Goal: Task Accomplishment & Management: Manage account settings

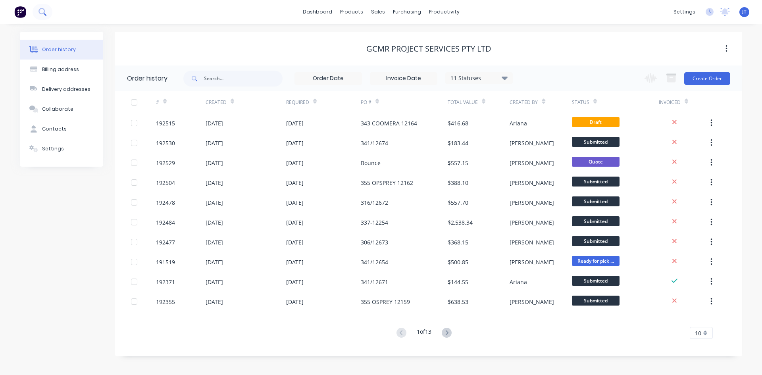
click at [40, 12] on icon at bounding box center [42, 12] width 8 height 8
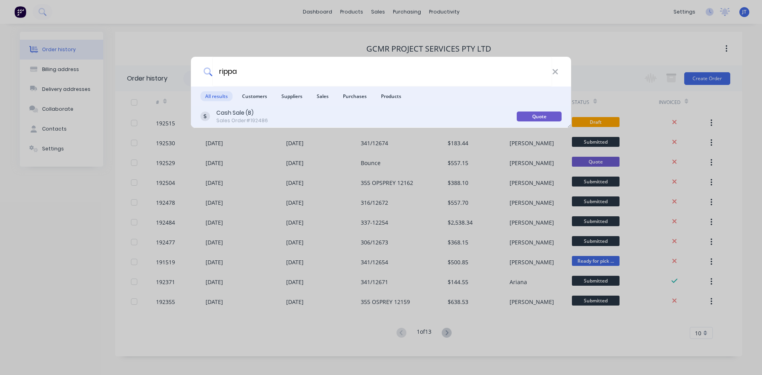
type input "rippa"
click at [279, 121] on div "Cash Sale (B) Sales Order #192486" at bounding box center [358, 116] width 316 height 15
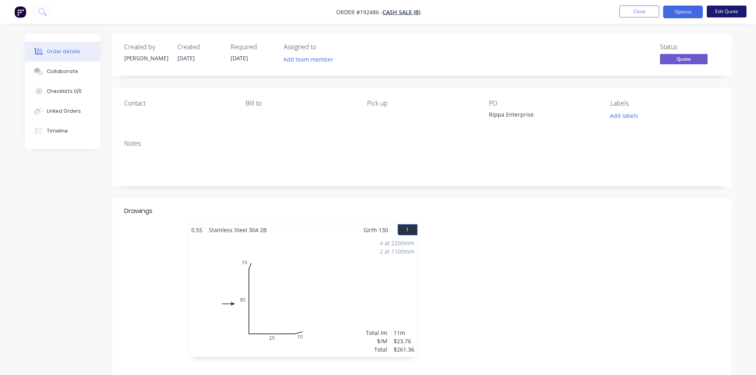
click at [729, 11] on button "Edit Quote" at bounding box center [727, 12] width 40 height 12
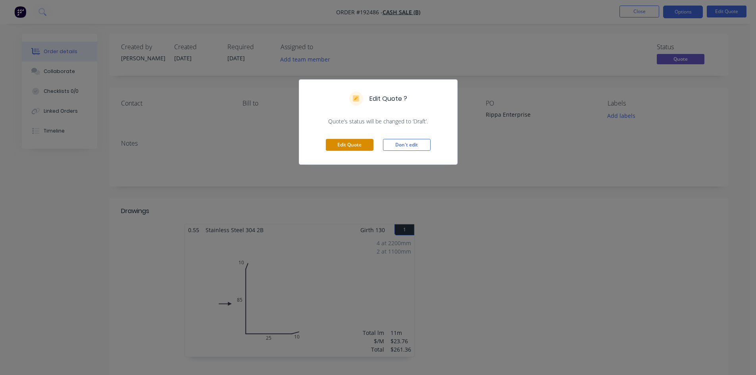
click at [337, 140] on button "Edit Quote" at bounding box center [350, 145] width 48 height 12
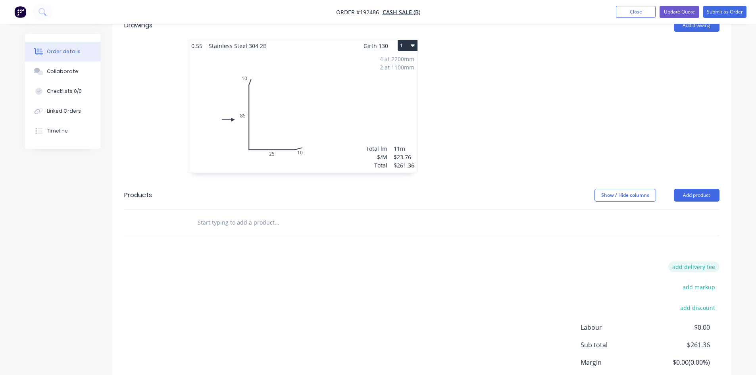
scroll to position [252, 0]
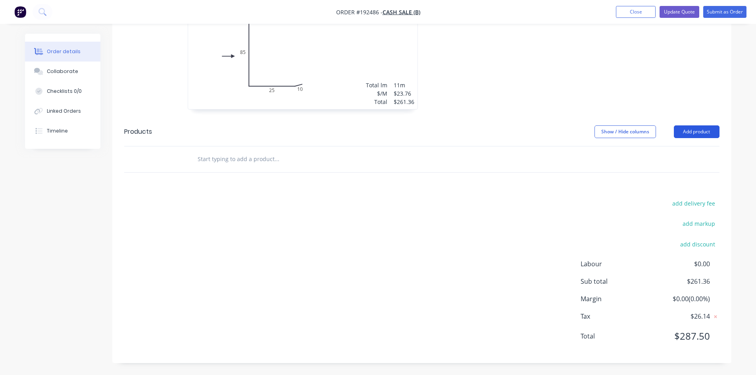
click at [702, 130] on button "Add product" at bounding box center [697, 131] width 46 height 13
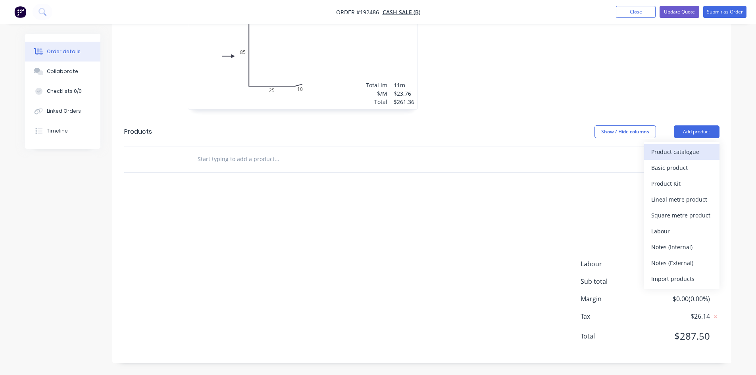
click at [683, 153] on div "Product catalogue" at bounding box center [681, 152] width 61 height 12
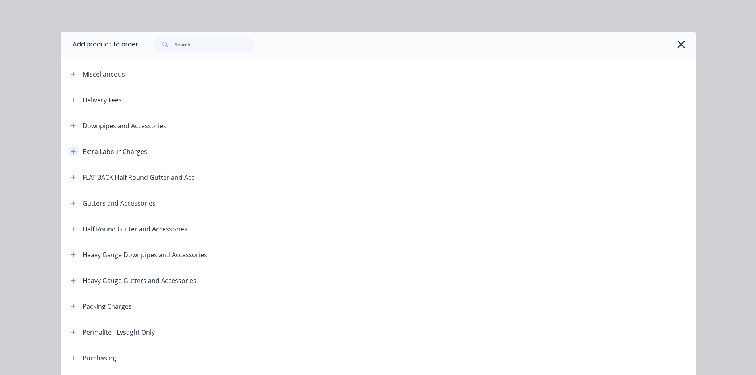
click at [71, 154] on icon "button" at bounding box center [73, 152] width 5 height 6
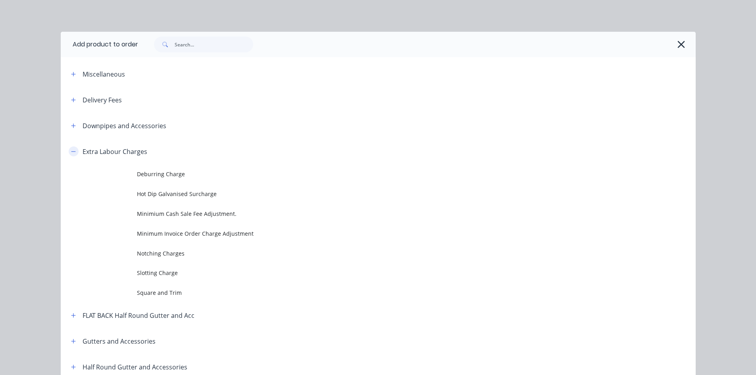
click at [73, 150] on icon "button" at bounding box center [73, 152] width 5 height 6
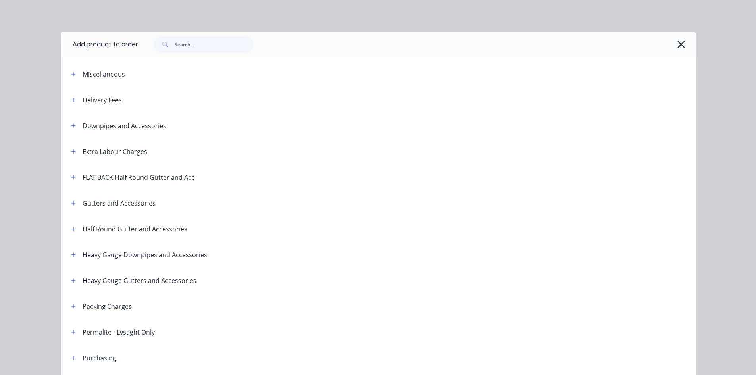
drag, startPoint x: 72, startPoint y: 306, endPoint x: 81, endPoint y: 296, distance: 12.4
click at [73, 306] on icon "button" at bounding box center [73, 307] width 5 height 6
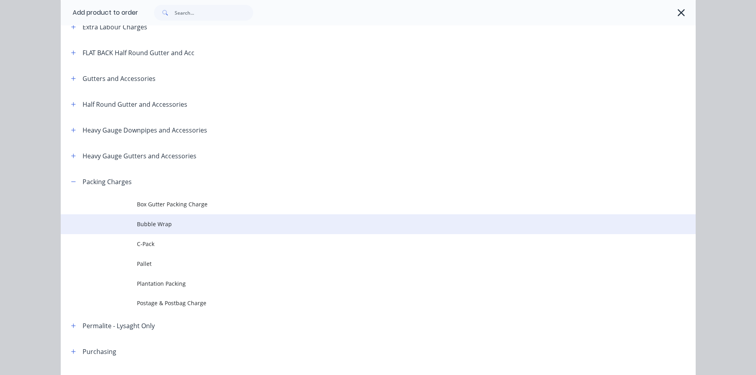
scroll to position [132, 0]
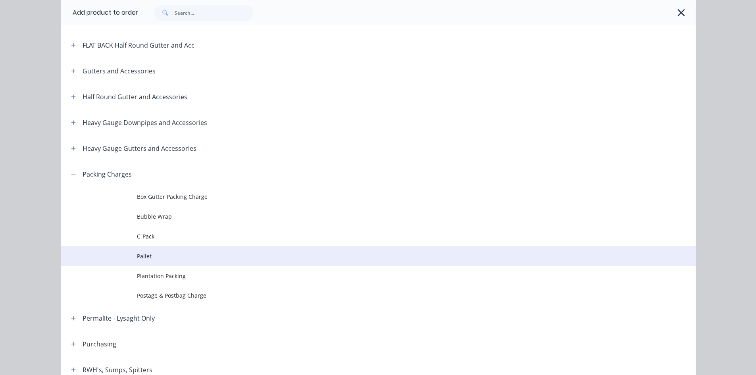
click at [183, 246] on td "Pallet" at bounding box center [416, 256] width 559 height 20
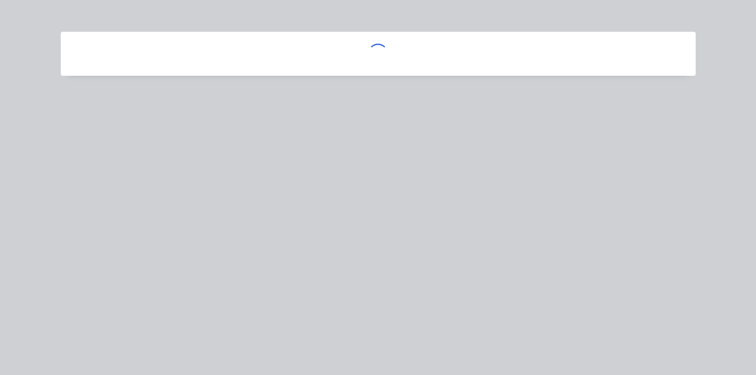
scroll to position [0, 0]
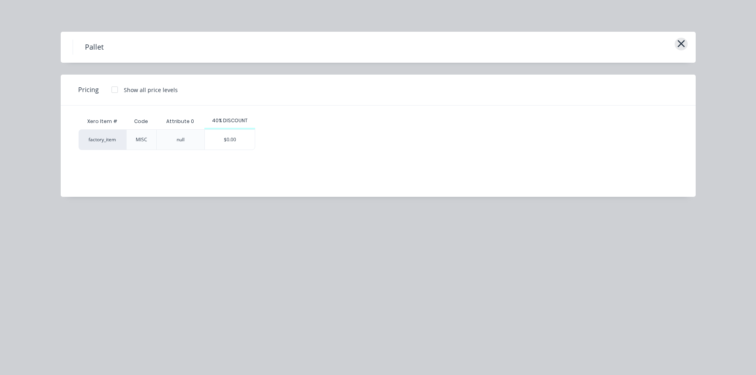
click at [679, 43] on icon "button" at bounding box center [681, 43] width 8 height 11
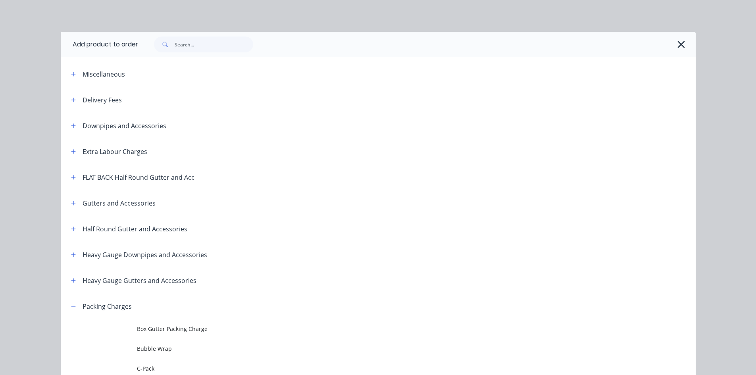
scroll to position [293, 0]
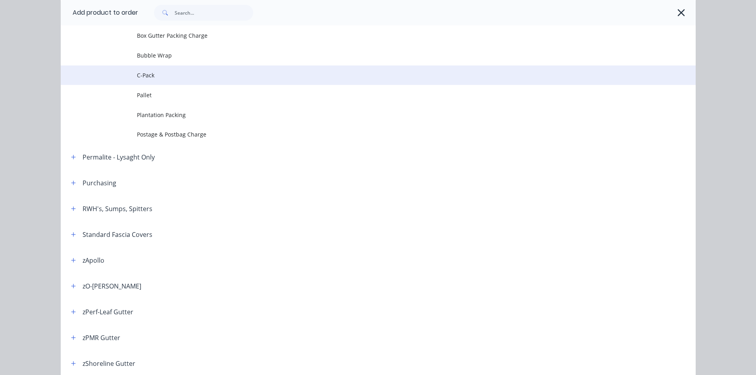
click at [146, 78] on span "C-Pack" at bounding box center [360, 75] width 447 height 8
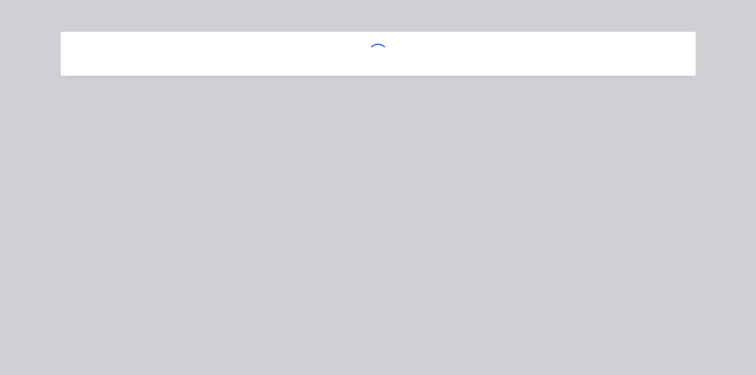
scroll to position [0, 0]
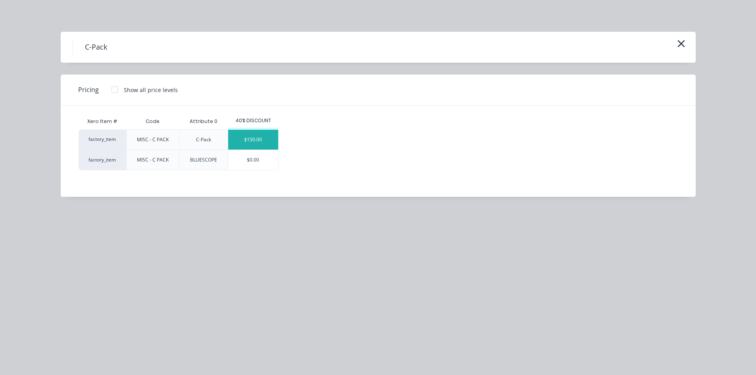
click at [249, 140] on div "$150.00" at bounding box center [253, 140] width 50 height 20
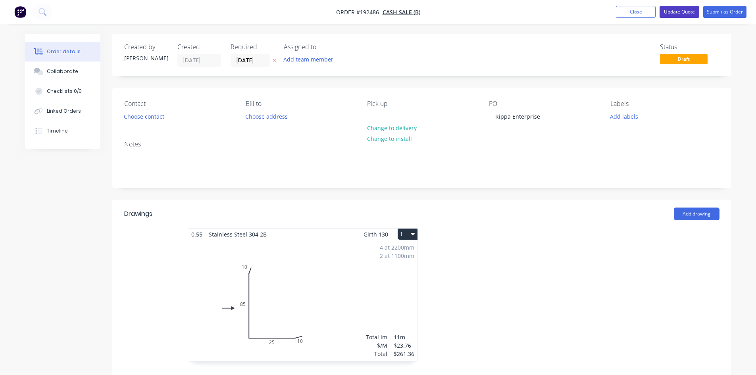
click at [684, 7] on button "Update Quote" at bounding box center [679, 12] width 40 height 12
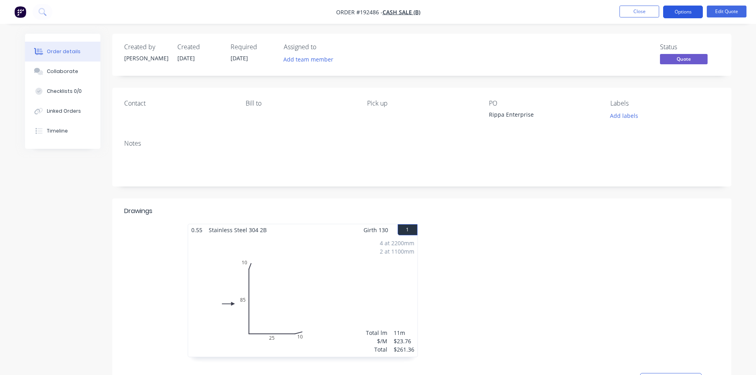
click at [677, 14] on button "Options" at bounding box center [683, 12] width 40 height 13
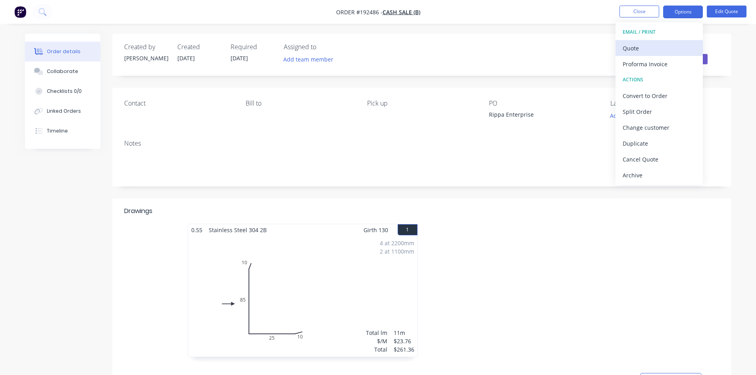
click at [681, 51] on div "Quote" at bounding box center [659, 48] width 73 height 12
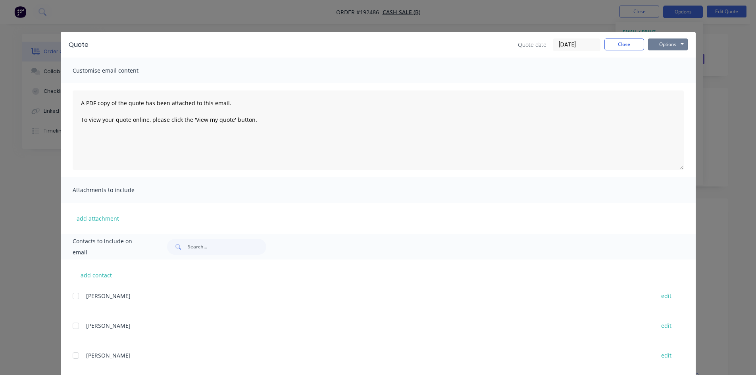
click at [674, 48] on button "Options" at bounding box center [668, 44] width 40 height 12
click at [674, 58] on button "Preview" at bounding box center [673, 58] width 51 height 13
drag, startPoint x: 18, startPoint y: 31, endPoint x: 24, endPoint y: 14, distance: 17.7
click at [21, 25] on div "Quote Quote date [DATE] Close Options Preview Print Email Customise email conte…" at bounding box center [378, 187] width 756 height 375
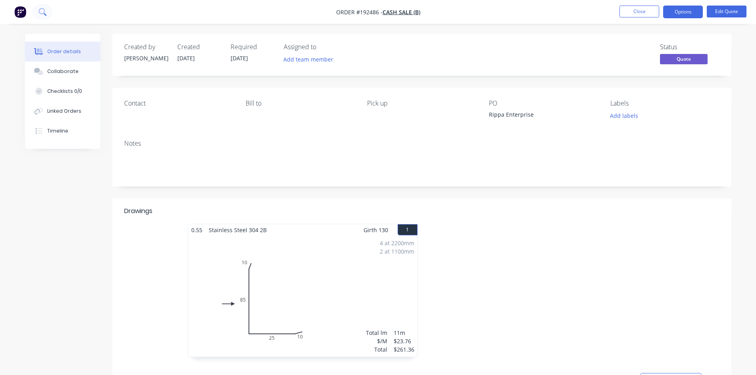
click at [45, 8] on icon at bounding box center [42, 12] width 8 height 8
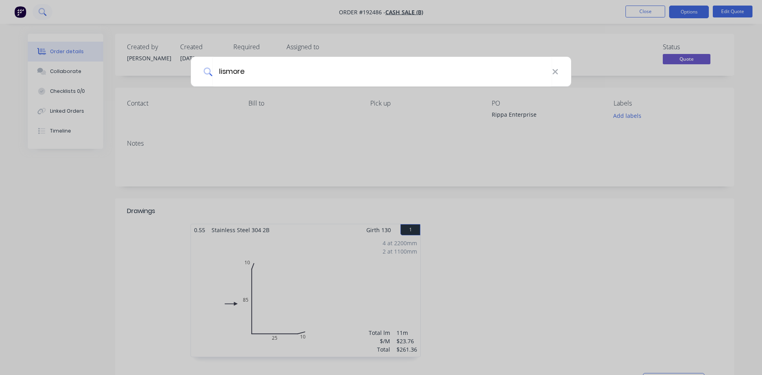
type input "lismore"
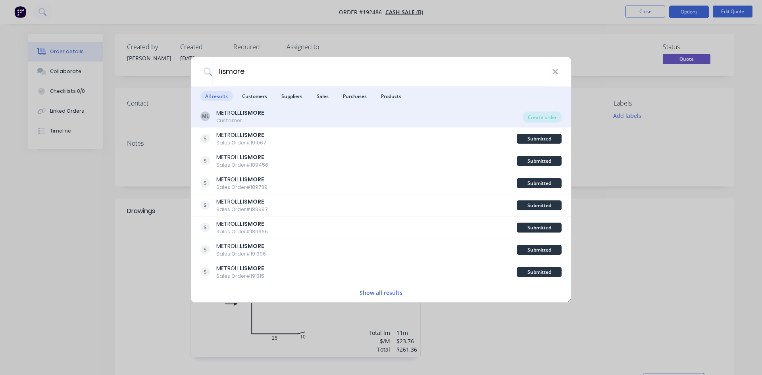
click at [323, 120] on div "ML METROLL LISMORE Customer" at bounding box center [361, 116] width 323 height 15
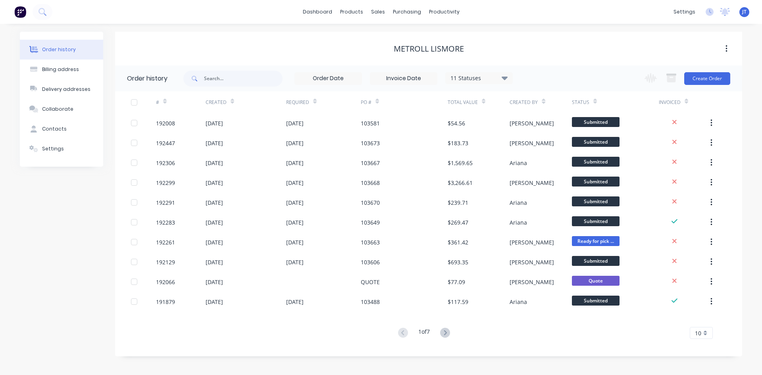
click at [712, 71] on div "Change order status Submitted Manufactured Ready for pick up Slitting Delivered…" at bounding box center [685, 78] width 90 height 26
click at [724, 77] on button "Create Order" at bounding box center [707, 78] width 46 height 13
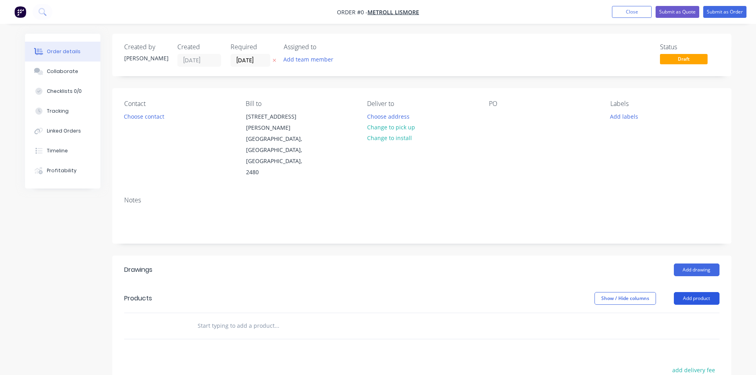
click at [690, 292] on button "Add product" at bounding box center [697, 298] width 46 height 13
click at [677, 313] on div "Product catalogue" at bounding box center [681, 319] width 61 height 12
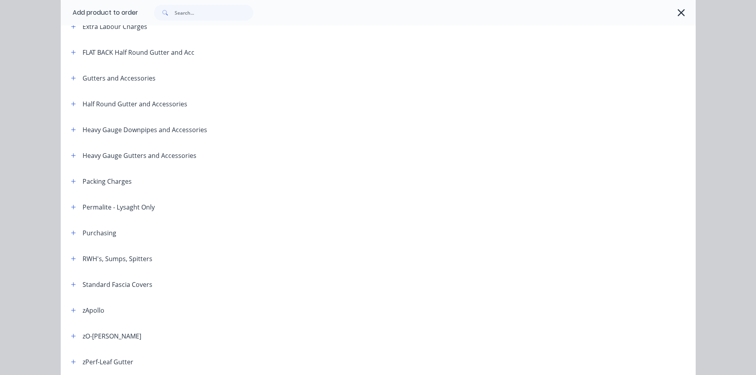
scroll to position [132, 0]
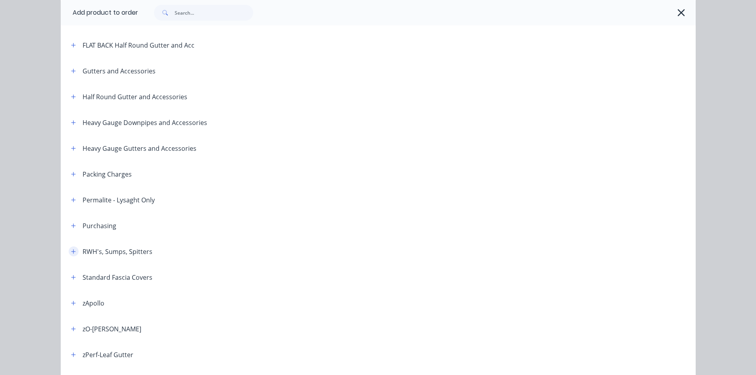
click at [71, 250] on icon "button" at bounding box center [73, 252] width 5 height 6
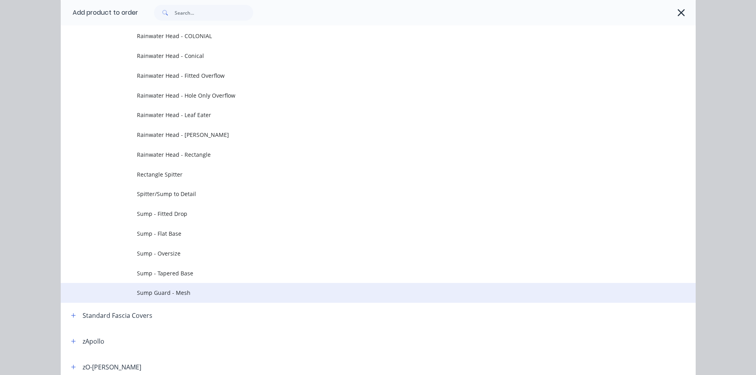
scroll to position [397, 0]
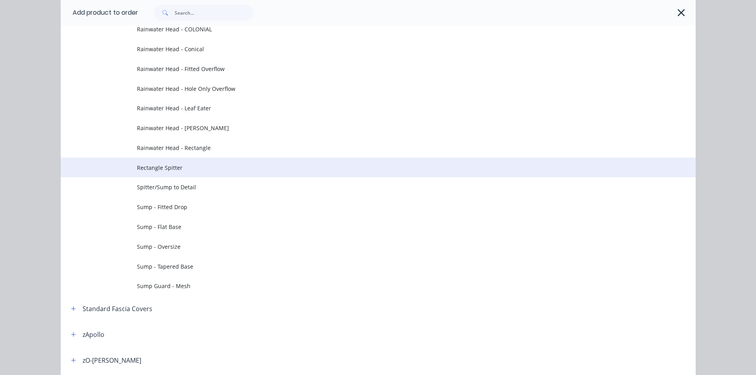
click at [218, 165] on span "Rectangle Spitter" at bounding box center [360, 167] width 447 height 8
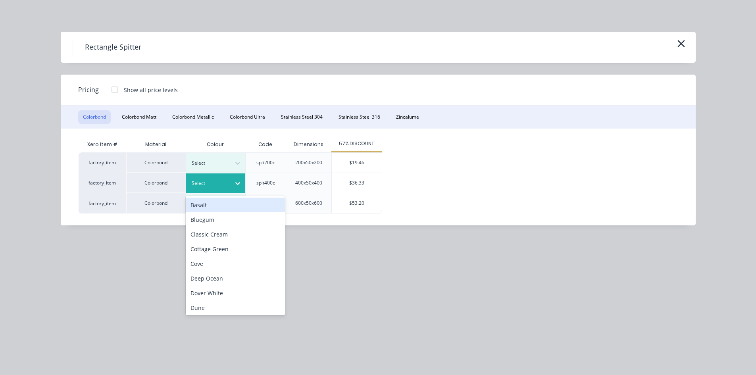
click at [217, 183] on div at bounding box center [210, 183] width 36 height 9
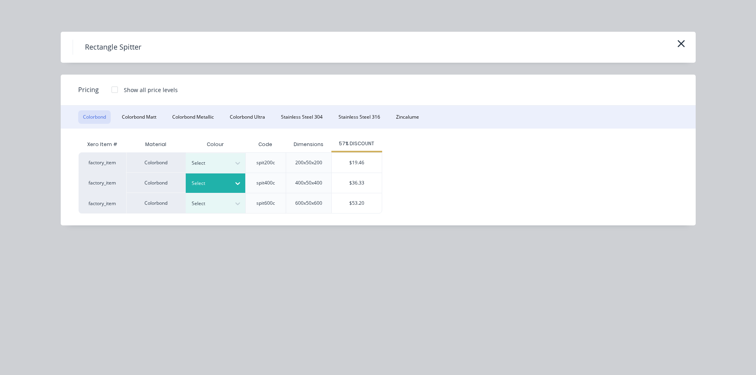
click at [220, 184] on div at bounding box center [210, 183] width 36 height 9
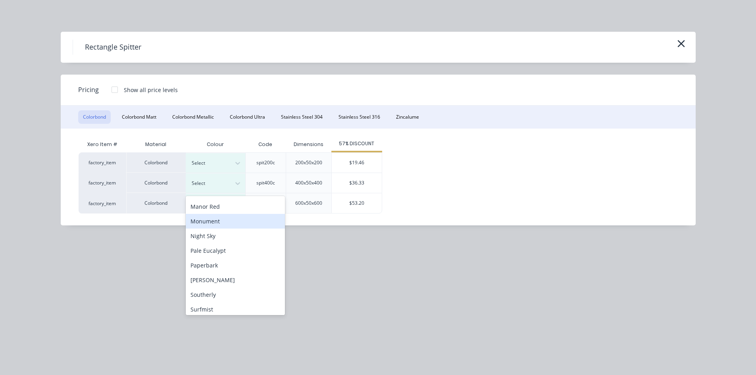
scroll to position [265, 0]
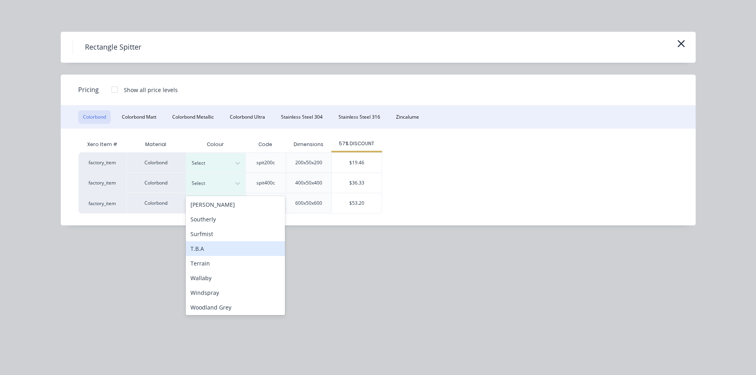
click at [227, 251] on div "T.B.A" at bounding box center [235, 248] width 99 height 15
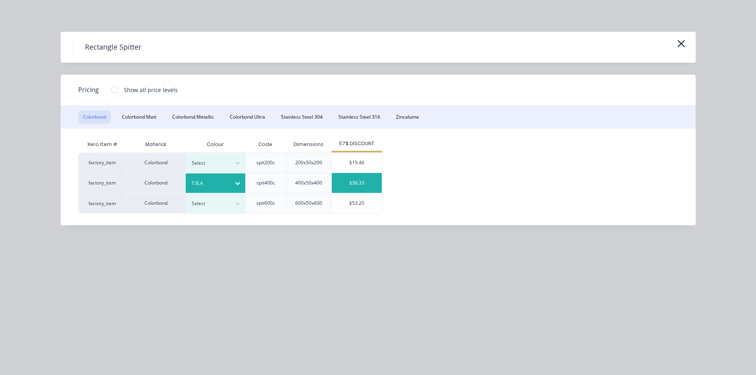
click at [364, 186] on div "$36.33" at bounding box center [357, 183] width 50 height 20
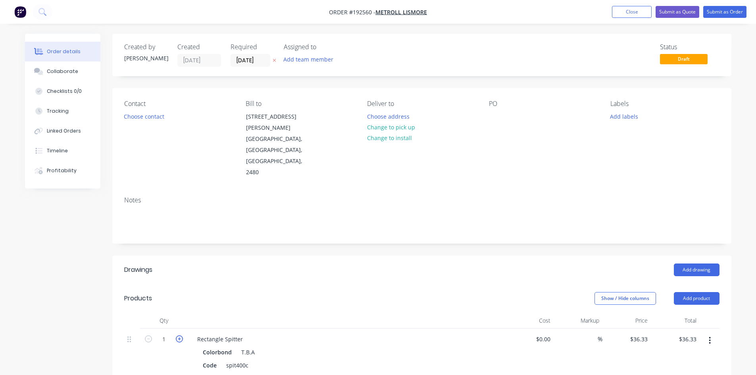
click at [179, 335] on icon "button" at bounding box center [179, 338] width 7 height 7
type input "2"
type input "$72.66"
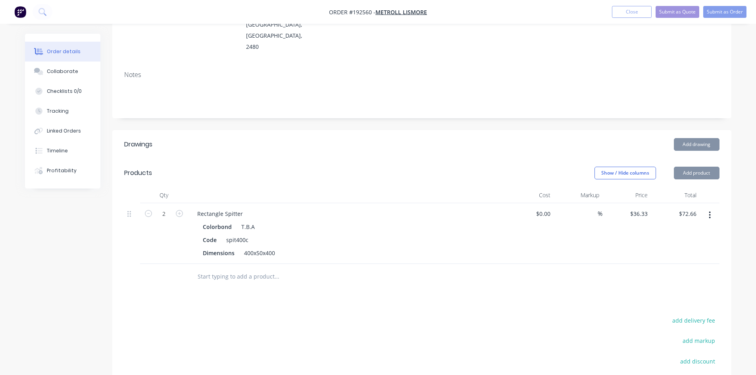
scroll to position [132, 0]
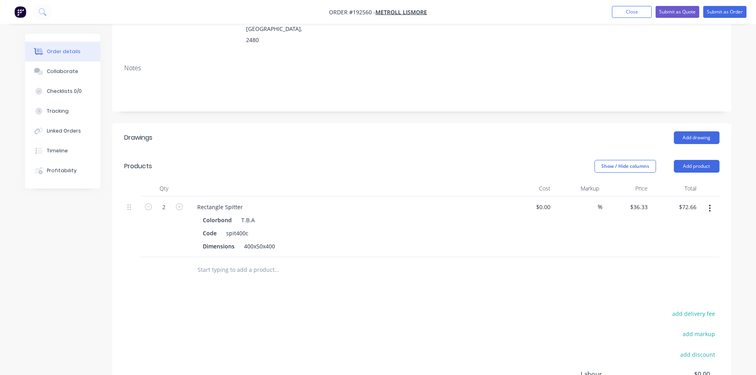
click at [711, 201] on button "button" at bounding box center [709, 208] width 19 height 14
click at [691, 239] on div "Duplicate" at bounding box center [681, 245] width 61 height 12
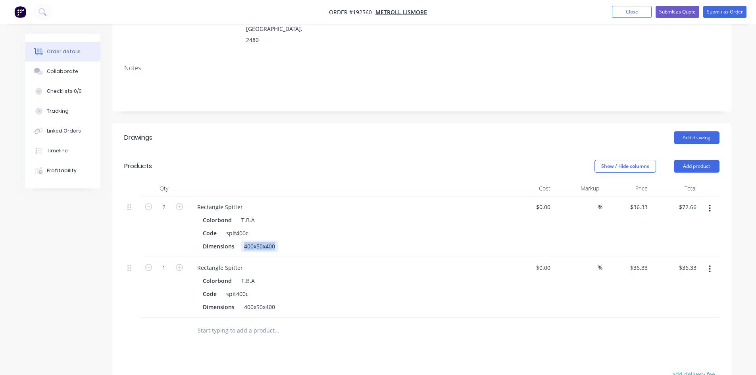
drag, startPoint x: 245, startPoint y: 225, endPoint x: 444, endPoint y: 234, distance: 199.0
click at [440, 233] on div "Rectangle Spitter Colorbond T.B.A Code spit400c Dimensions 400x50x400" at bounding box center [346, 226] width 317 height 61
drag, startPoint x: 290, startPoint y: 285, endPoint x: 344, endPoint y: 285, distance: 53.2
click at [343, 301] on div "Dimensions 400x50x400" at bounding box center [345, 307] width 290 height 12
click at [184, 263] on button "button" at bounding box center [179, 267] width 10 height 8
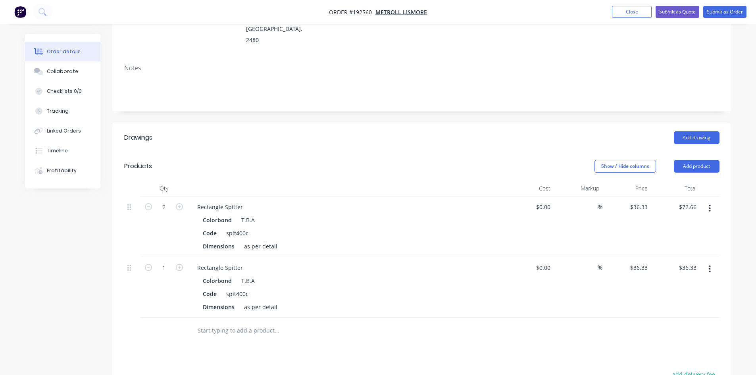
type input "2"
type input "$72.66"
click at [703, 160] on button "Add product" at bounding box center [697, 166] width 46 height 13
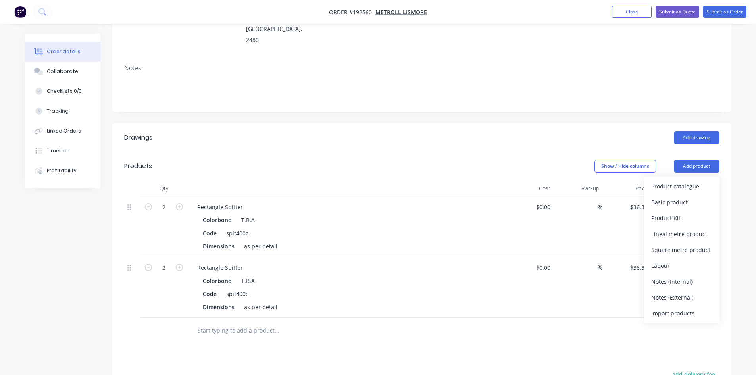
click at [705, 177] on div "Product catalogue Basic product Product Kit Lineal metre product Square metre p…" at bounding box center [681, 250] width 75 height 147
click at [701, 179] on button "Product catalogue" at bounding box center [681, 187] width 75 height 16
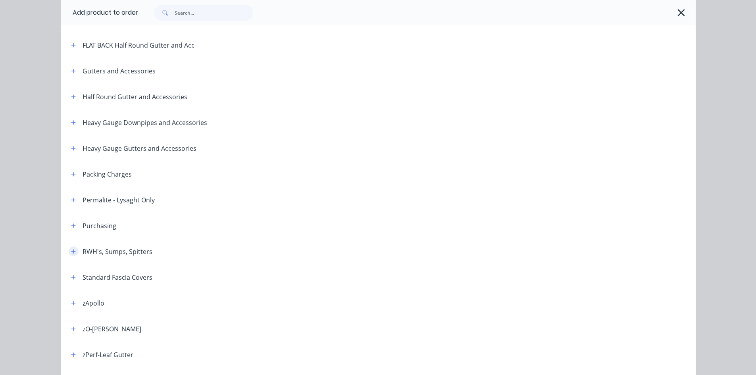
click at [72, 252] on icon "button" at bounding box center [73, 251] width 4 height 4
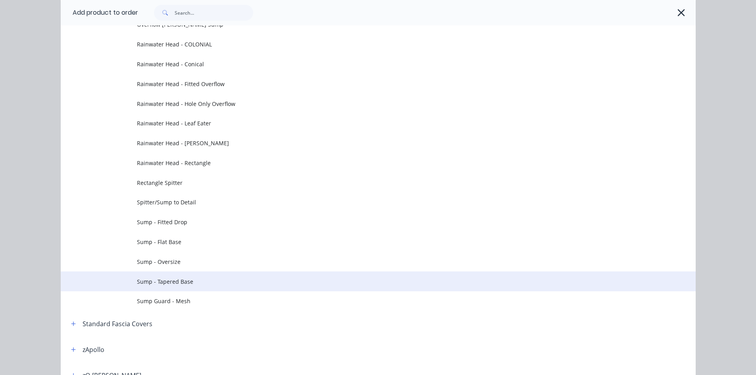
scroll to position [397, 0]
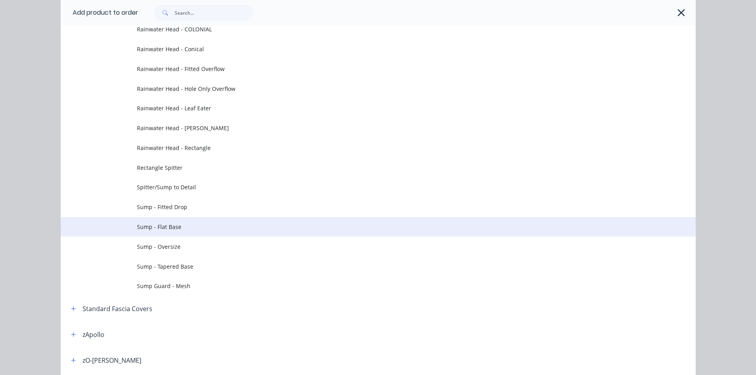
click at [173, 229] on span "Sump - Flat Base" at bounding box center [360, 227] width 447 height 8
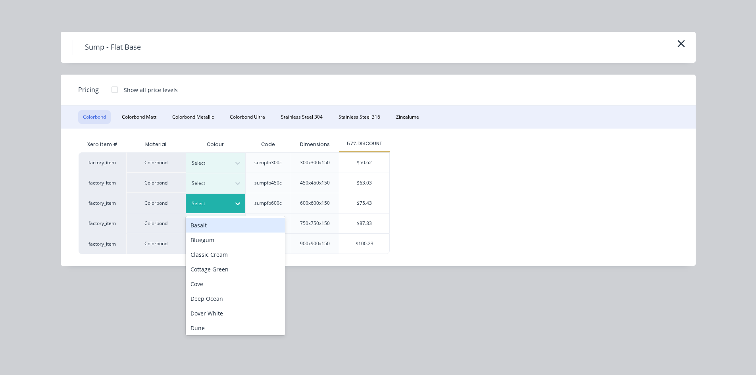
click at [214, 199] on div at bounding box center [210, 203] width 36 height 9
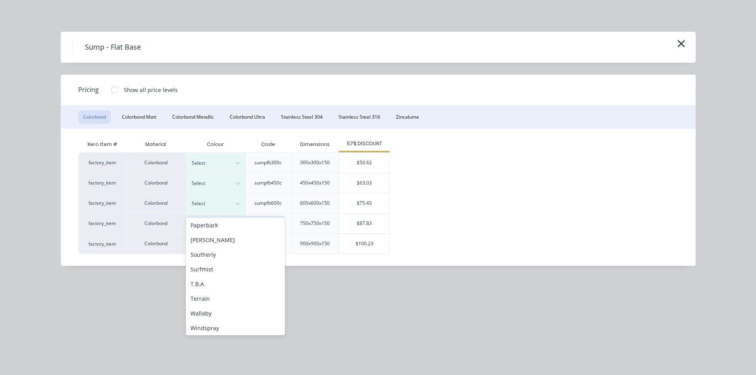
scroll to position [266, 0]
click at [211, 266] on div "T.B.A" at bounding box center [235, 267] width 99 height 15
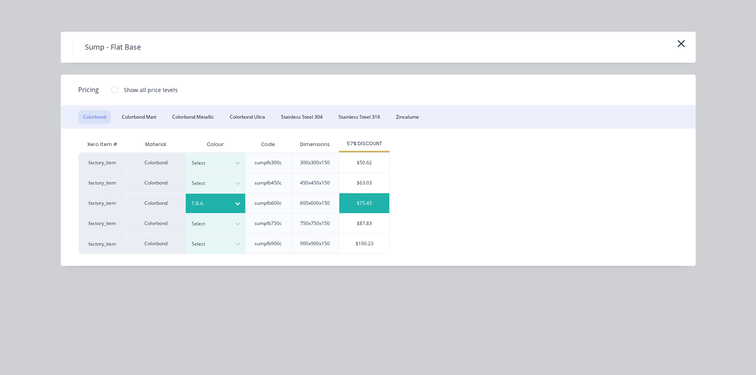
click at [360, 203] on div "$75.43" at bounding box center [364, 203] width 50 height 20
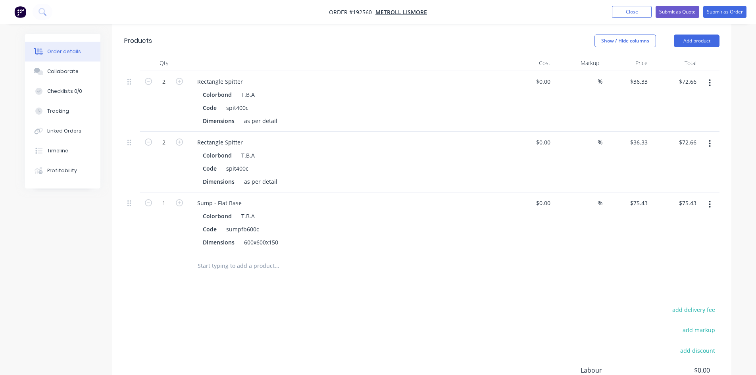
scroll to position [265, 0]
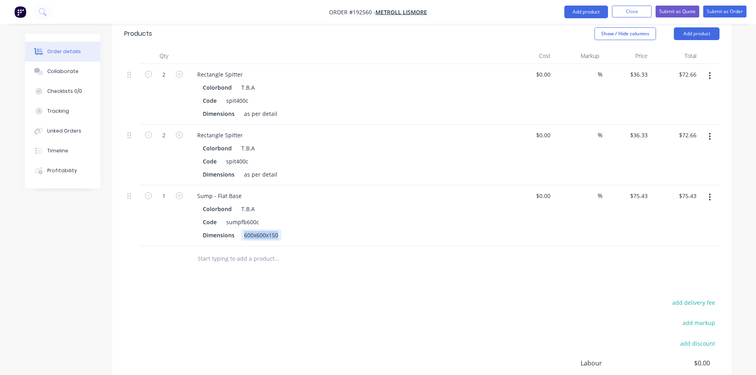
drag, startPoint x: 241, startPoint y: 217, endPoint x: 342, endPoint y: 219, distance: 100.8
click at [340, 229] on div "Dimensions 600x600x150" at bounding box center [345, 235] width 290 height 12
click at [381, 267] on div "Drawings Add drawing Products Show / Hide columns Add product Qty Cost Markup P…" at bounding box center [421, 226] width 619 height 471
click at [714, 190] on button "button" at bounding box center [709, 197] width 19 height 14
click at [683, 228] on div "Duplicate" at bounding box center [681, 234] width 61 height 12
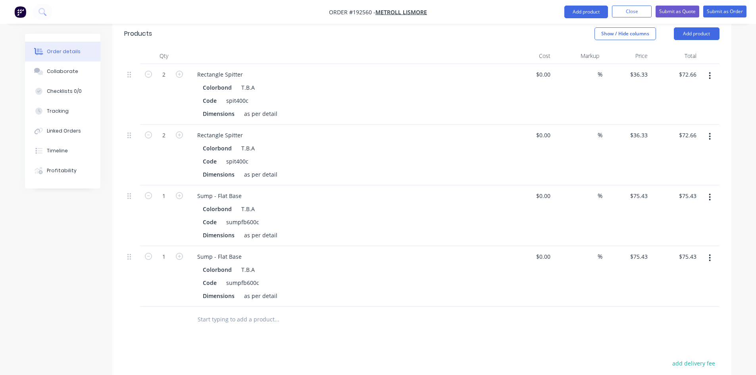
click at [711, 251] on button "button" at bounding box center [709, 258] width 19 height 14
click at [697, 273] on div "Edit" at bounding box center [681, 279] width 61 height 12
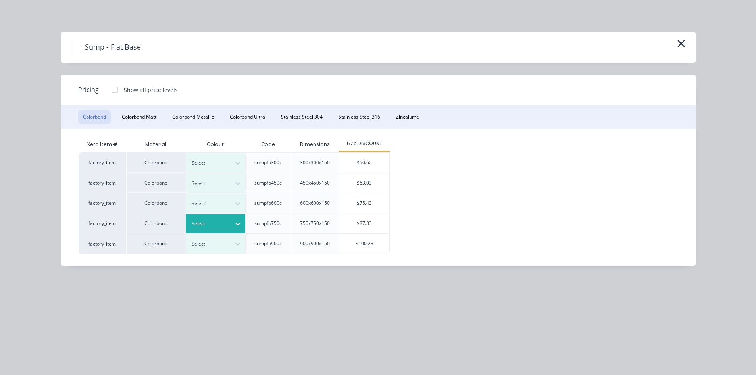
click at [198, 224] on div at bounding box center [210, 223] width 36 height 9
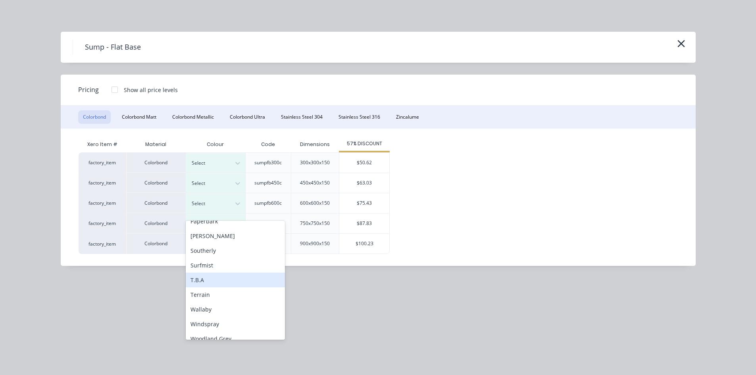
scroll to position [397, 0]
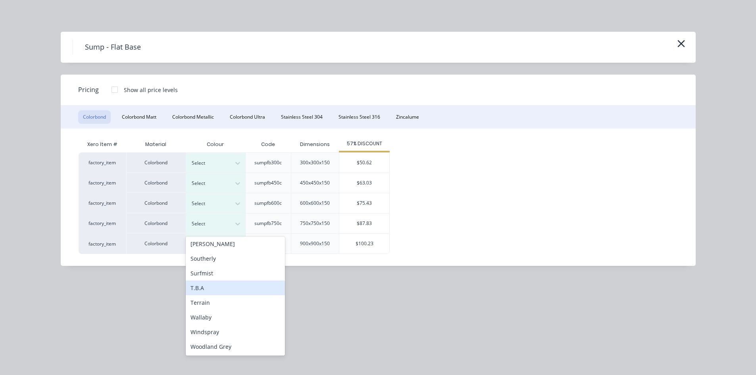
click at [223, 290] on div "T.B.A" at bounding box center [235, 288] width 99 height 15
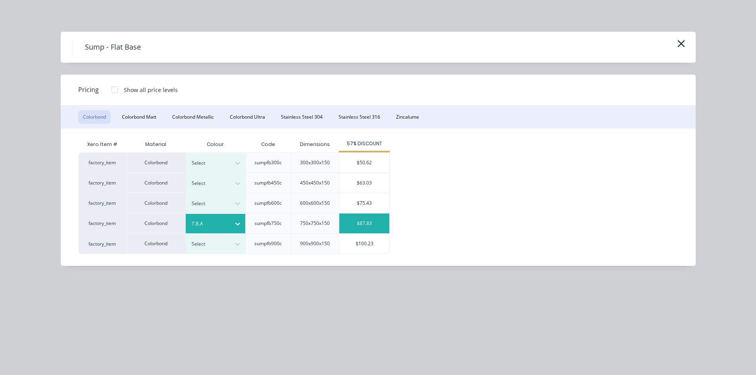
click at [368, 229] on div "$87.83" at bounding box center [364, 223] width 50 height 20
type input "$87.83"
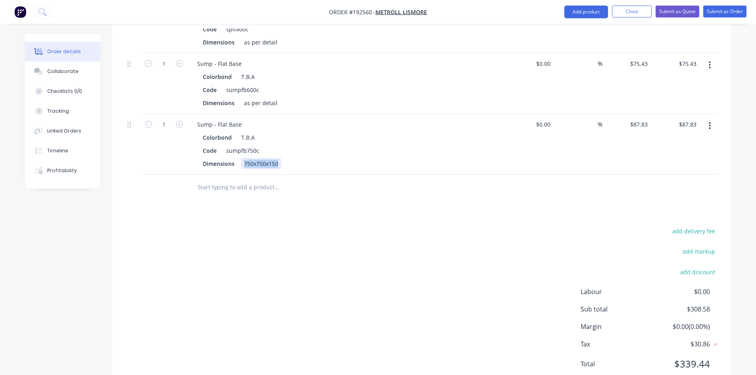
drag, startPoint x: 242, startPoint y: 140, endPoint x: 376, endPoint y: 145, distance: 133.8
click at [372, 158] on div "Dimensions 750x750x150" at bounding box center [345, 164] width 290 height 12
click at [386, 244] on div "add delivery fee add markup add discount Labour $0.00 Sub total $308.58 Margin …" at bounding box center [421, 302] width 595 height 153
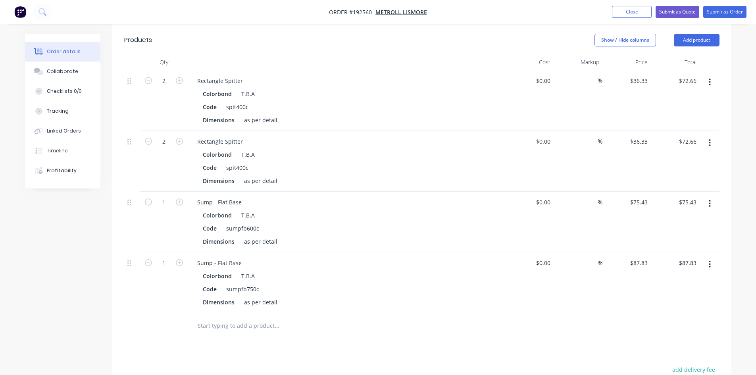
scroll to position [265, 0]
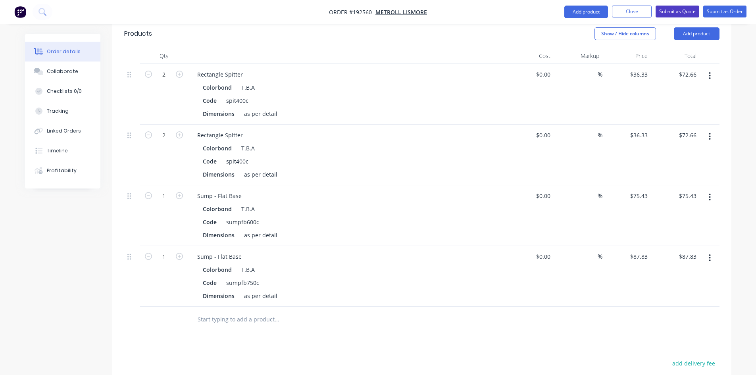
click at [681, 15] on button "Submit as Quote" at bounding box center [678, 12] width 44 height 12
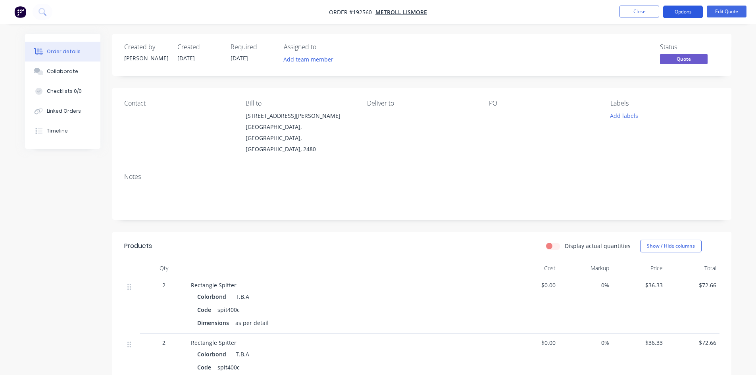
click at [684, 10] on button "Options" at bounding box center [683, 12] width 40 height 13
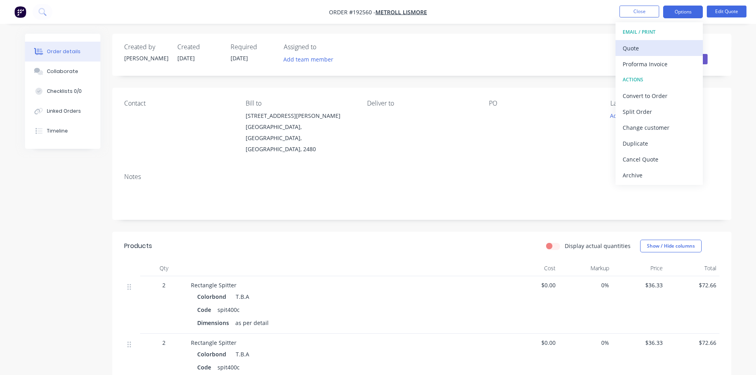
click at [655, 46] on div "Quote" at bounding box center [659, 48] width 73 height 12
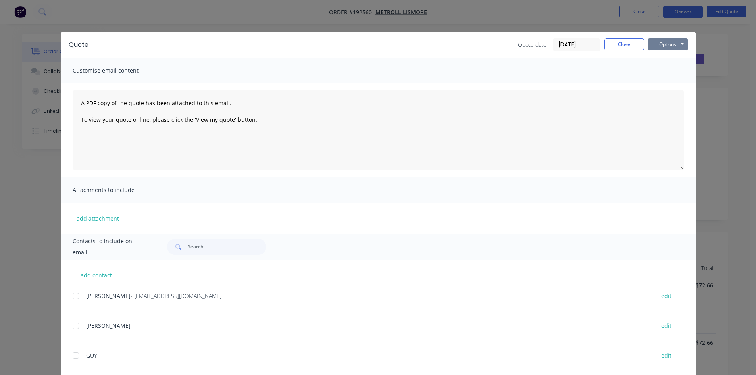
click at [668, 42] on button "Options" at bounding box center [668, 44] width 40 height 12
click at [668, 53] on button "Preview" at bounding box center [673, 58] width 51 height 13
click at [213, 13] on div "Quote Quote date [DATE] Close Options Preview Print Email Customise email conte…" at bounding box center [378, 187] width 756 height 375
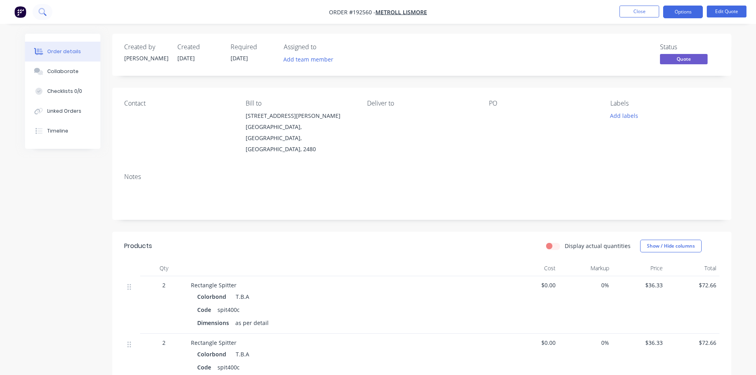
click at [44, 14] on icon at bounding box center [45, 14] width 3 height 3
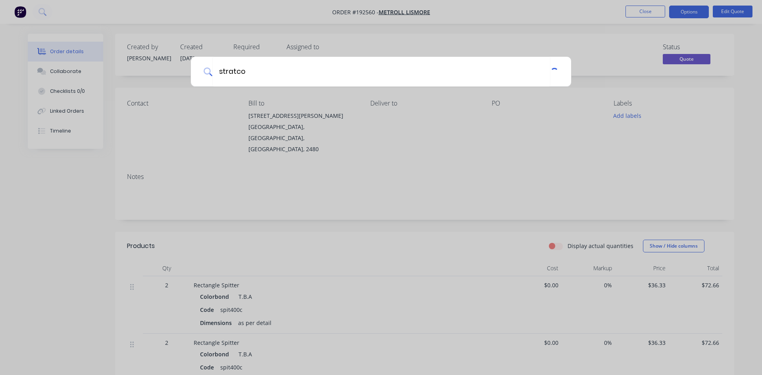
type input "stratco"
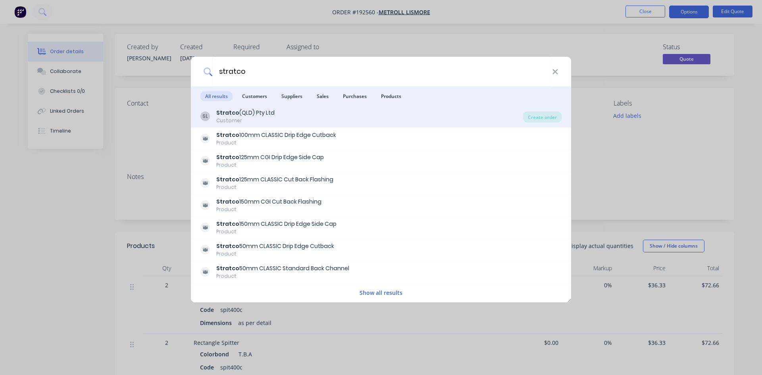
click at [341, 121] on div "SL Stratco (QLD) Pty Ltd Customer" at bounding box center [361, 116] width 323 height 15
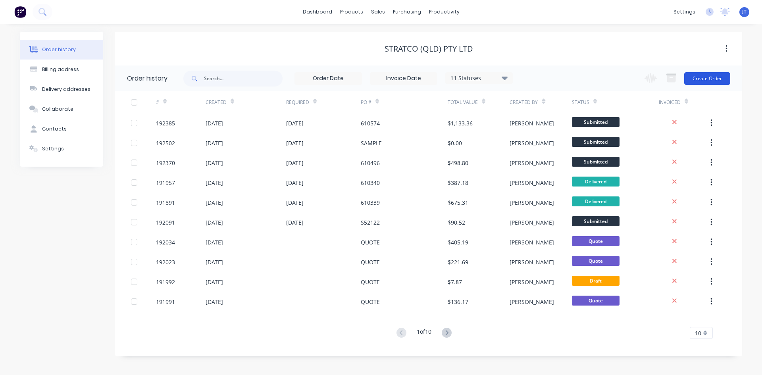
click at [704, 76] on button "Create Order" at bounding box center [707, 78] width 46 height 13
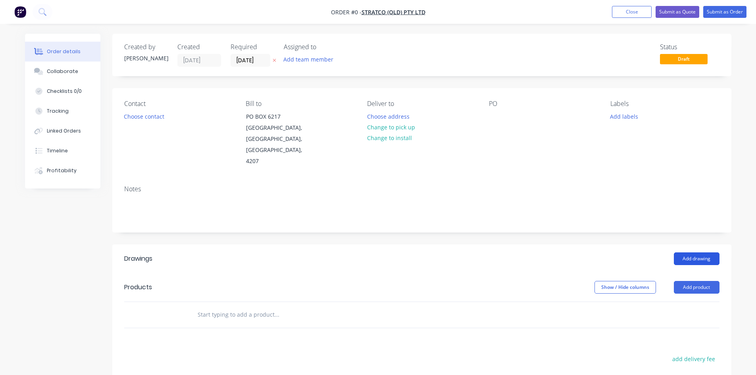
click at [687, 252] on button "Add drawing" at bounding box center [697, 258] width 46 height 13
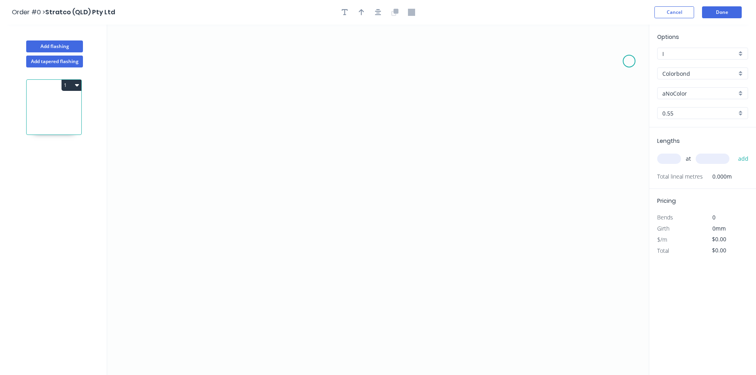
click at [629, 59] on icon "0" at bounding box center [378, 200] width 542 height 350
click at [607, 38] on icon "0" at bounding box center [378, 200] width 542 height 350
click at [497, 34] on icon "0 ?" at bounding box center [378, 200] width 542 height 350
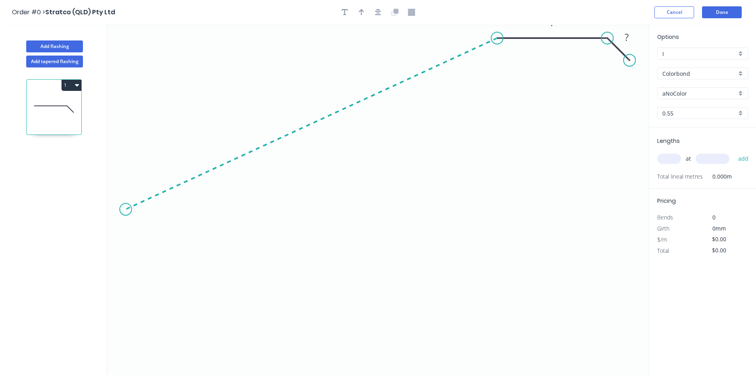
click at [125, 210] on icon "0 ? ?" at bounding box center [378, 200] width 542 height 350
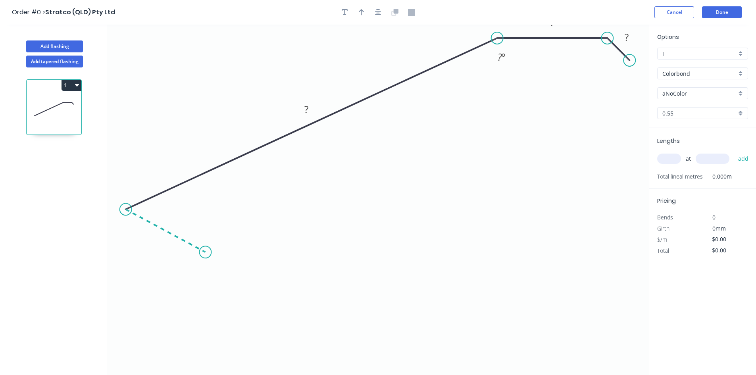
click at [205, 252] on icon at bounding box center [166, 230] width 80 height 43
click at [208, 206] on icon "0 ? ? ? ? ? º ? º" at bounding box center [378, 200] width 542 height 350
click at [255, 206] on icon at bounding box center [231, 206] width 52 height 0
click at [253, 253] on icon "0 ? ? ? ? ? ? ? º ? º ? º" at bounding box center [378, 200] width 542 height 350
click at [253, 253] on circle at bounding box center [255, 252] width 12 height 12
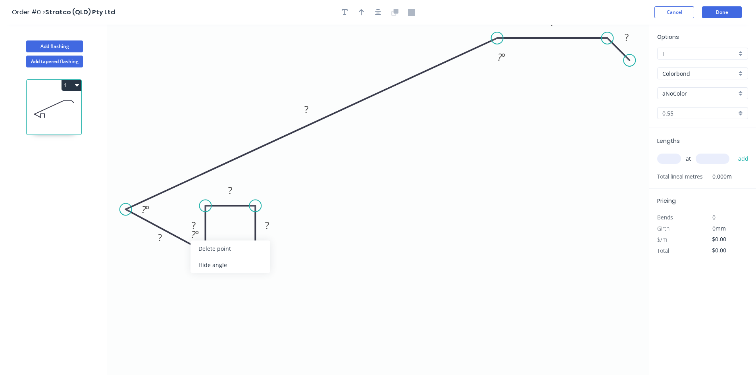
click at [209, 262] on div "Hide angle" at bounding box center [230, 265] width 80 height 16
click at [160, 237] on div "Hide angle" at bounding box center [183, 237] width 80 height 16
click at [510, 88] on div "Hide angle" at bounding box center [536, 88] width 80 height 16
click at [375, 7] on button "button" at bounding box center [378, 12] width 12 height 12
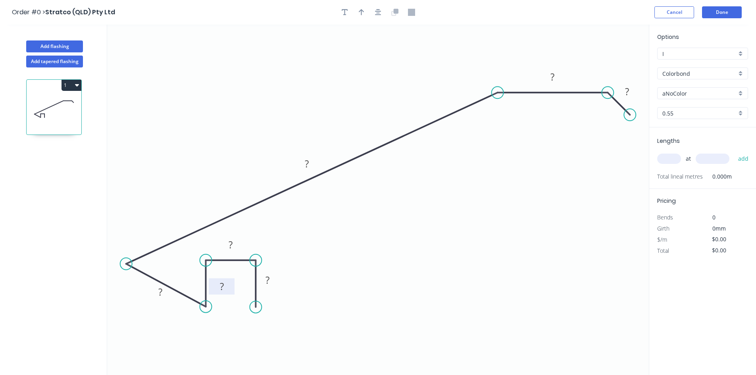
drag, startPoint x: 183, startPoint y: 281, endPoint x: 216, endPoint y: 287, distance: 33.6
click at [210, 287] on rect at bounding box center [222, 286] width 26 height 16
drag, startPoint x: 280, startPoint y: 281, endPoint x: 283, endPoint y: 286, distance: 6.9
click at [283, 286] on rect at bounding box center [271, 286] width 26 height 16
click at [629, 93] on rect at bounding box center [627, 92] width 16 height 11
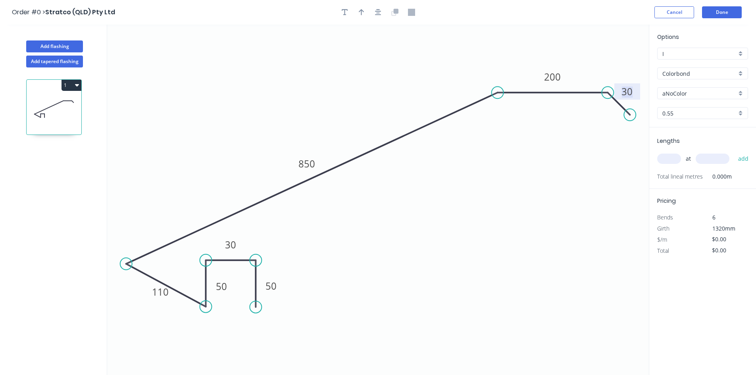
click at [694, 75] on input "Colorbond" at bounding box center [699, 73] width 74 height 8
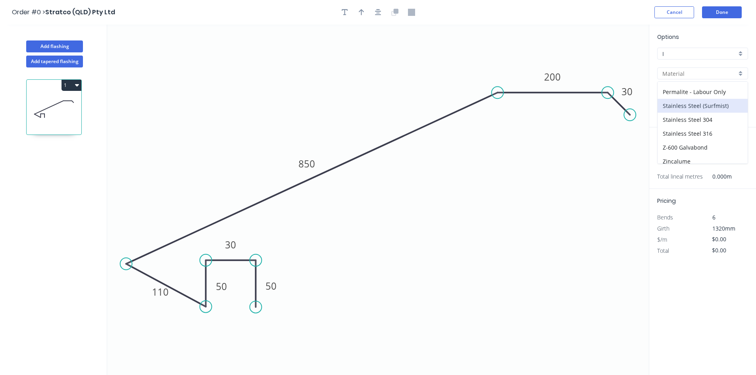
scroll to position [182, 0]
click at [700, 155] on div "zAluminium" at bounding box center [702, 157] width 90 height 14
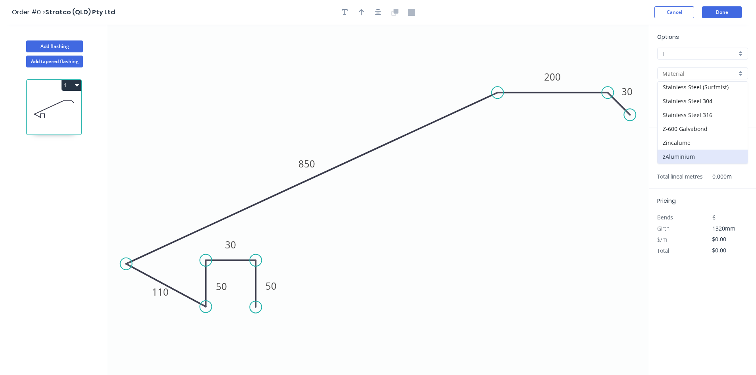
type input "zAluminium"
type input "Mill"
type input "0.8"
drag, startPoint x: 685, startPoint y: 105, endPoint x: 684, endPoint y: 110, distance: 5.2
click at [685, 107] on div "Options I I zAluminium zAluminium [GEOGRAPHIC_DATA] 0.8 0.8" at bounding box center [702, 80] width 107 height 95
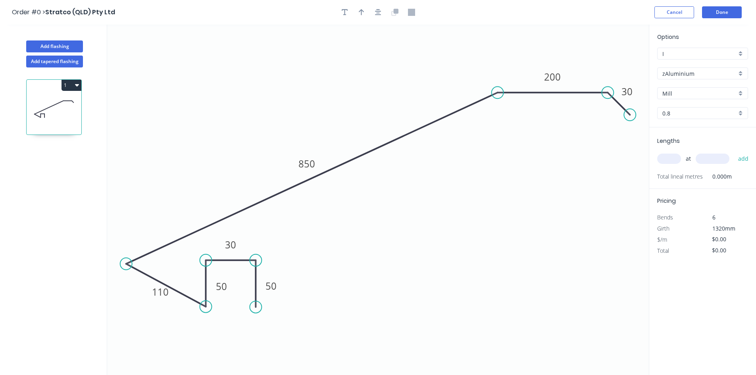
drag, startPoint x: 684, startPoint y: 110, endPoint x: 682, endPoint y: 118, distance: 8.2
click at [684, 111] on input "0.8" at bounding box center [699, 113] width 74 height 8
click at [681, 142] on div "1.2" at bounding box center [702, 142] width 90 height 14
type input "1.2"
click at [310, 160] on tspan "850" at bounding box center [306, 163] width 17 height 13
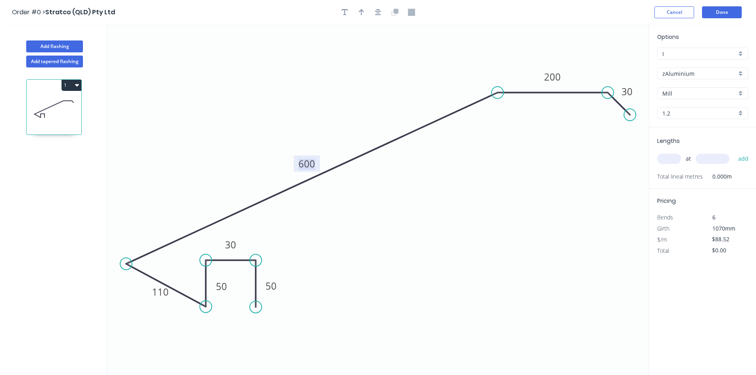
click at [310, 160] on tspan "600" at bounding box center [306, 163] width 17 height 13
click at [72, 50] on button "Add flashing" at bounding box center [54, 46] width 57 height 12
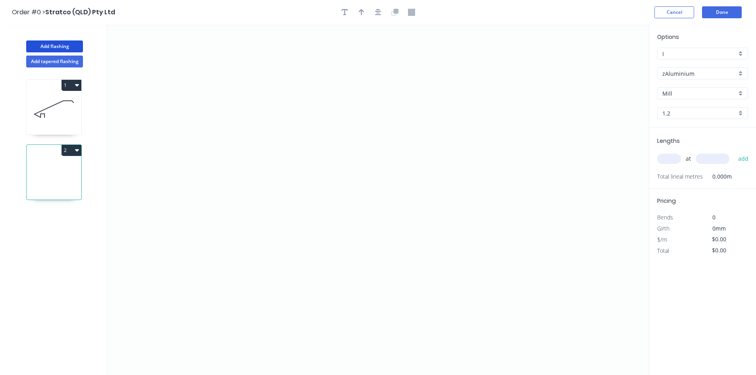
click at [341, 190] on icon "0" at bounding box center [378, 200] width 542 height 350
drag, startPoint x: 573, startPoint y: 204, endPoint x: 569, endPoint y: 9, distance: 194.9
click at [573, 197] on icon "0" at bounding box center [378, 200] width 542 height 350
click at [456, 194] on g "?" at bounding box center [457, 197] width 16 height 13
click at [68, 147] on button "2" at bounding box center [72, 150] width 20 height 11
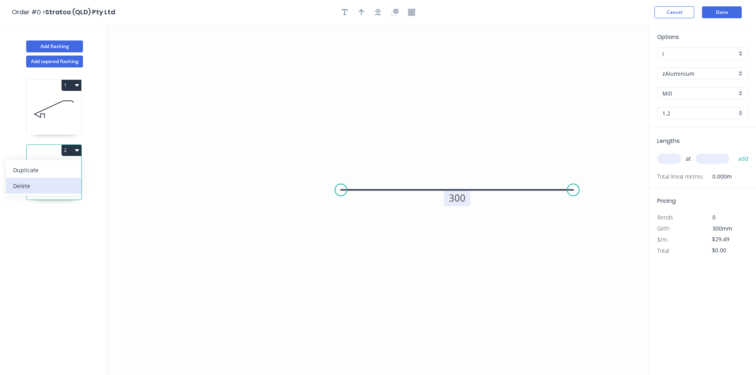
click at [52, 186] on div "Delete" at bounding box center [43, 186] width 61 height 12
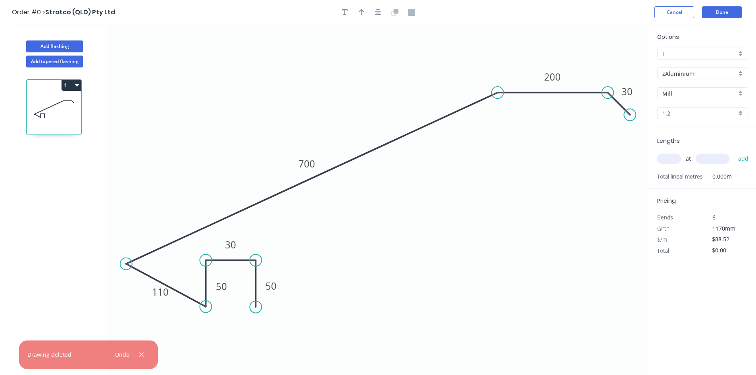
drag, startPoint x: 730, startPoint y: 240, endPoint x: 654, endPoint y: 245, distance: 76.4
click at [654, 245] on div "Pricing Bends 6 Girth 1170mm $/m $88.52 Total $0.00" at bounding box center [702, 222] width 107 height 67
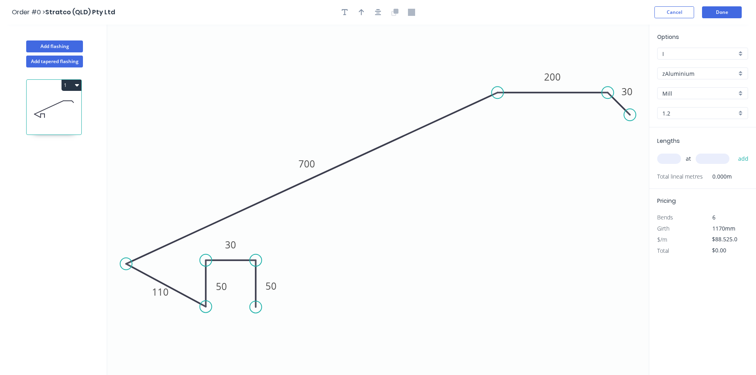
scroll to position [0, 0]
type input "$"
type input "$295.01"
click at [737, 111] on div "1.2" at bounding box center [702, 113] width 91 height 12
click at [684, 184] on div "3.0" at bounding box center [702, 184] width 90 height 14
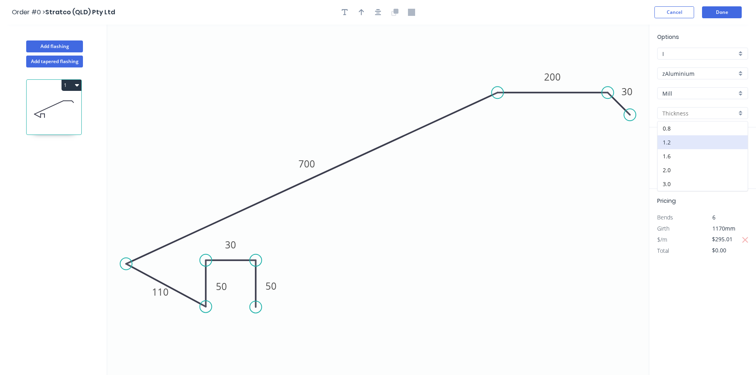
type input "3.0"
click at [663, 163] on input "text" at bounding box center [669, 159] width 24 height 10
type input "1"
type input "3000"
click at [734, 152] on button "add" at bounding box center [743, 158] width 19 height 13
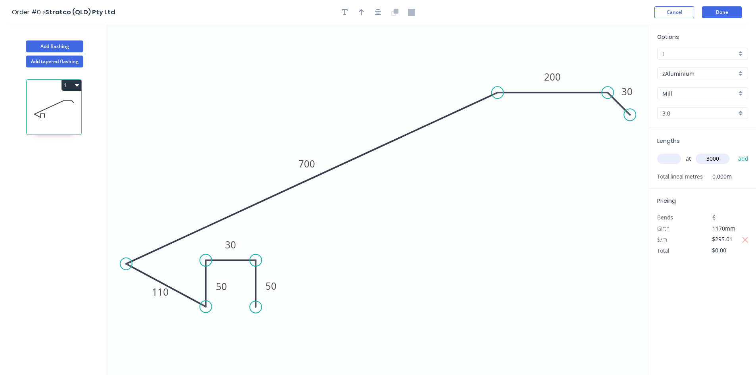
type input "$885.03"
click at [311, 163] on tspan "700" at bounding box center [306, 163] width 17 height 13
click at [481, 240] on icon "0 50 30 50 110 850 200 30" at bounding box center [378, 200] width 542 height 350
drag, startPoint x: 732, startPoint y: 249, endPoint x: 674, endPoint y: 257, distance: 58.4
click at [677, 256] on div "$/m $295.01" at bounding box center [702, 250] width 103 height 11
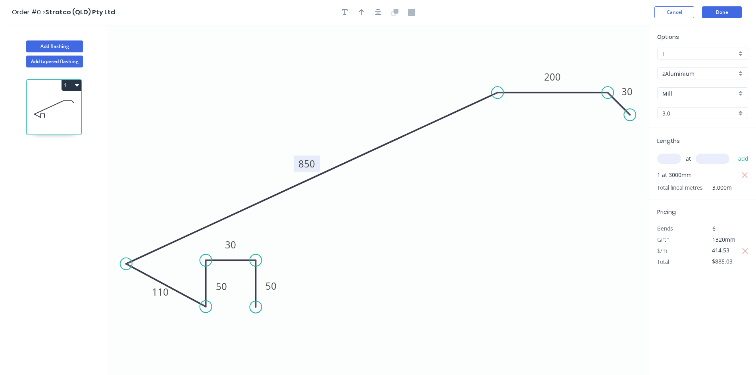
type input "$414.53"
type input "$1,243.59"
click at [696, 295] on div "Options I I zAluminium zAluminium Mill Mill 3.0 3.0 Lengths at add 1 at 3000mm …" at bounding box center [702, 200] width 107 height 351
click at [344, 13] on icon "button" at bounding box center [345, 12] width 6 height 7
click at [179, 45] on textarea at bounding box center [158, 55] width 64 height 29
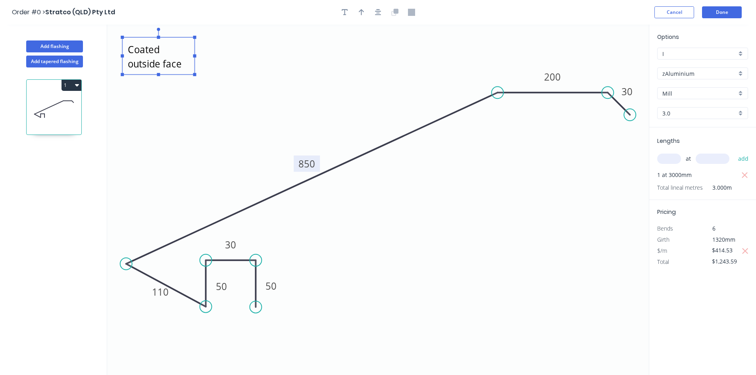
scroll to position [14, 0]
drag, startPoint x: 194, startPoint y: 55, endPoint x: 306, endPoint y: 52, distance: 112.0
click at [196, 52] on g at bounding box center [158, 52] width 75 height 48
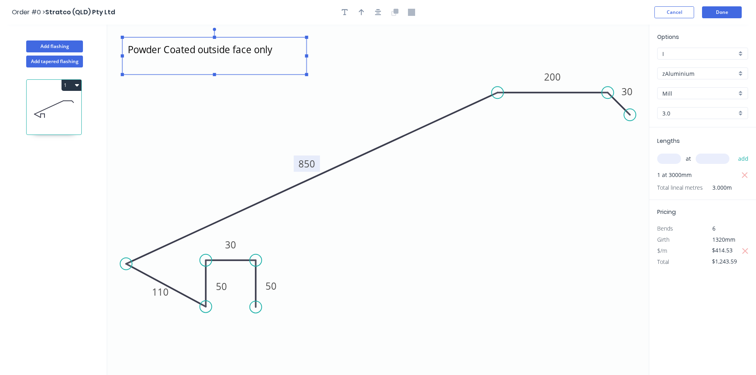
scroll to position [0, 0]
click at [333, 76] on icon "Powder Coated outside face only 50 30 50 110 850 200 30" at bounding box center [378, 200] width 542 height 350
type textarea "Powder Coated outside face only"
drag, startPoint x: 362, startPoint y: 11, endPoint x: 394, endPoint y: 13, distance: 32.2
click at [363, 11] on icon "button" at bounding box center [362, 12] width 6 height 6
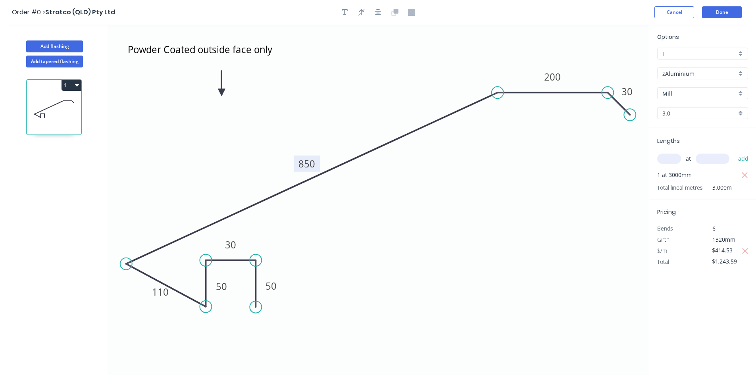
drag, startPoint x: 594, startPoint y: 63, endPoint x: 225, endPoint y: 92, distance: 370.6
click at [225, 92] on icon at bounding box center [221, 83] width 7 height 25
click at [79, 88] on icon "button" at bounding box center [77, 85] width 4 height 6
click at [65, 102] on div "Duplicate" at bounding box center [43, 105] width 61 height 12
type input "$0.00"
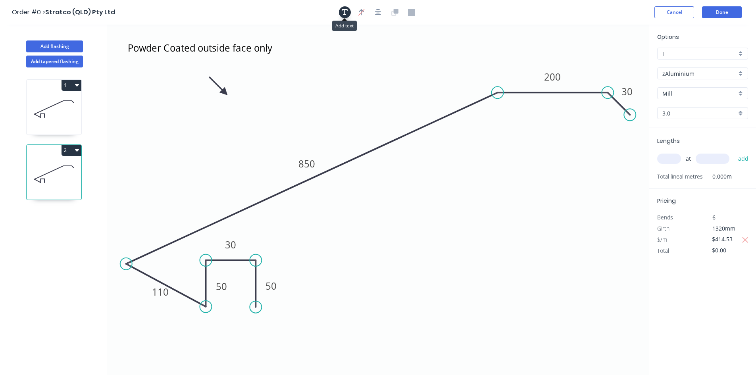
click at [347, 11] on icon "button" at bounding box center [345, 12] width 6 height 6
drag, startPoint x: 160, startPoint y: 69, endPoint x: 450, endPoint y: 220, distance: 327.6
click at [450, 220] on textarea at bounding box center [479, 224] width 64 height 29
click at [525, 175] on icon "Powder Coated outside face only Curved 50 30 50 110 850 200 30" at bounding box center [378, 200] width 542 height 350
click at [448, 203] on textarea "Curved" at bounding box center [449, 206] width 64 height 29
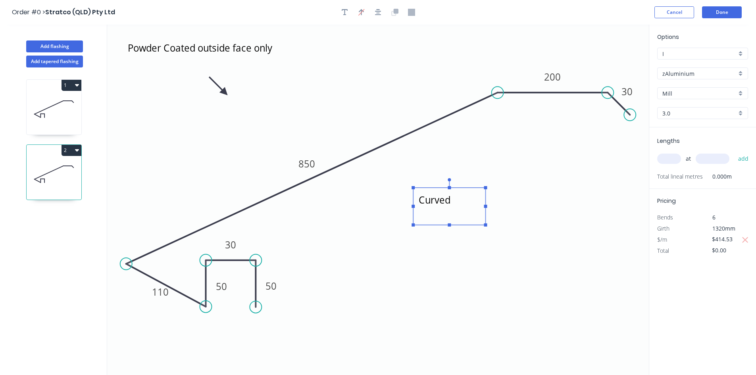
click at [477, 205] on textarea "Curved" at bounding box center [449, 206] width 64 height 29
click at [444, 209] on textarea "Curved" at bounding box center [449, 206] width 64 height 29
click at [456, 200] on textarea "Curved" at bounding box center [449, 206] width 64 height 29
click at [505, 238] on icon "Powder Coated outside face only Curved Section 50 30 50 110 850 200 30" at bounding box center [378, 200] width 542 height 350
type textarea "Curved Section"
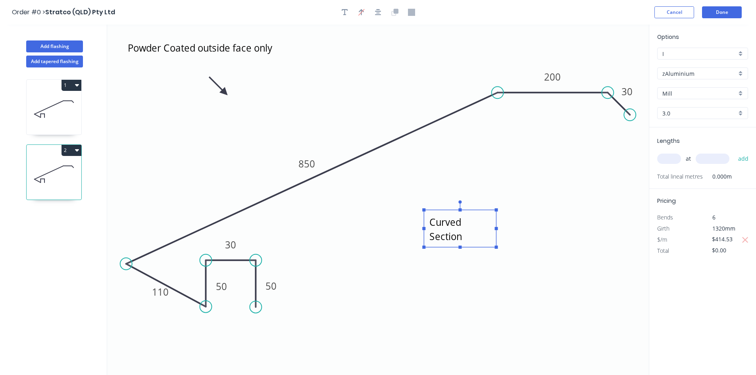
drag, startPoint x: 480, startPoint y: 214, endPoint x: 492, endPoint y: 238, distance: 27.2
click at [492, 238] on textarea "Curved Section" at bounding box center [460, 228] width 64 height 29
click at [672, 223] on div "Girth" at bounding box center [677, 228] width 52 height 11
click at [662, 161] on input "text" at bounding box center [669, 159] width 24 height 10
type input "1"
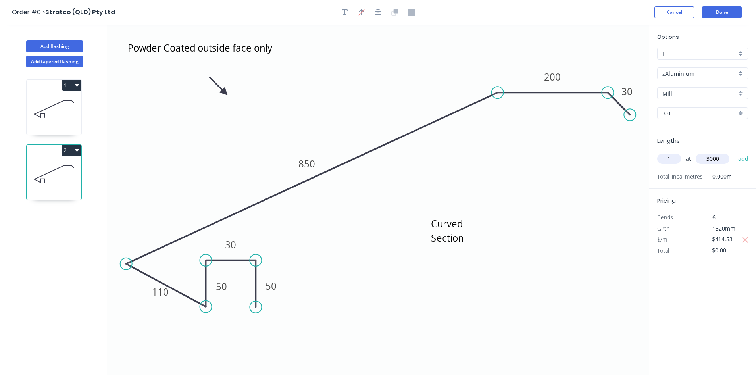
type input "3000"
click at [734, 152] on button "add" at bounding box center [743, 158] width 19 height 13
type input "$1,243.59"
drag, startPoint x: 733, startPoint y: 249, endPoint x: 692, endPoint y: 252, distance: 41.4
click at [692, 252] on div "$/m $414.53" at bounding box center [702, 250] width 103 height 11
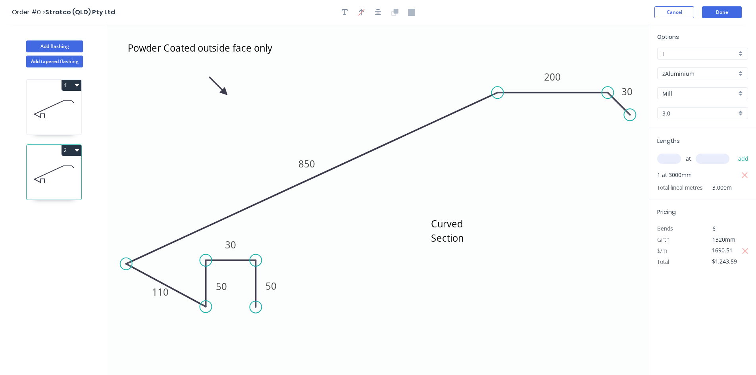
type input "$1,690.51"
type input "$5,071.53"
click at [719, 8] on button "Done" at bounding box center [722, 12] width 40 height 12
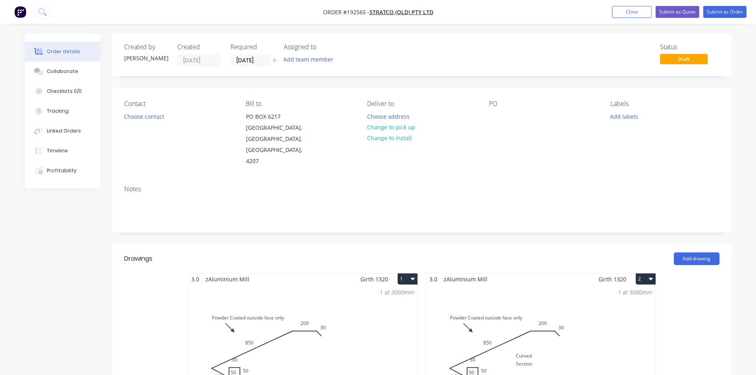
scroll to position [132, 0]
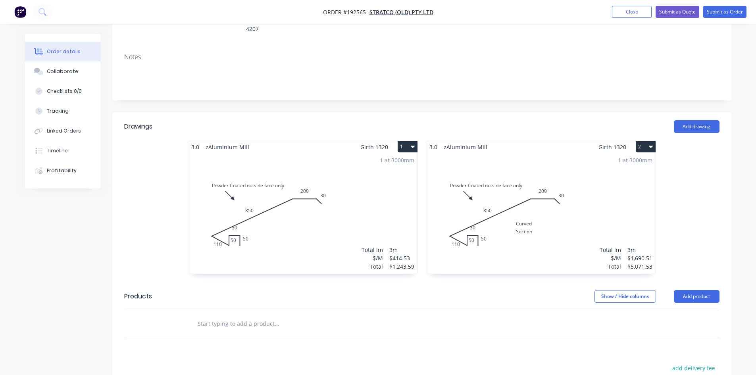
click at [406, 246] on div "3m" at bounding box center [401, 250] width 25 height 8
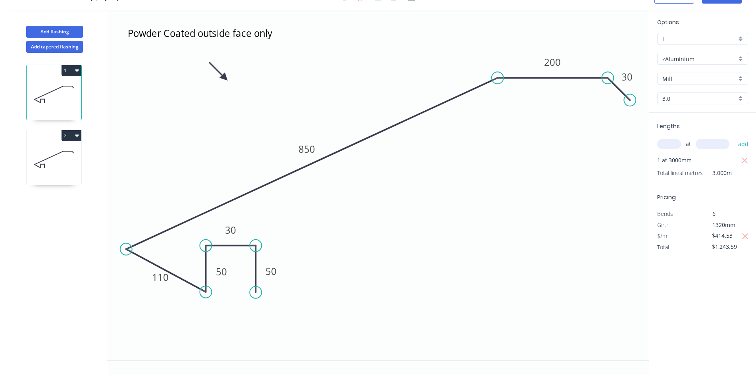
scroll to position [15, 0]
drag, startPoint x: 242, startPoint y: 231, endPoint x: 241, endPoint y: 245, distance: 14.3
click at [241, 245] on rect at bounding box center [230, 244] width 26 height 16
click at [66, 159] on icon at bounding box center [54, 159] width 55 height 51
type input "$1,690.51"
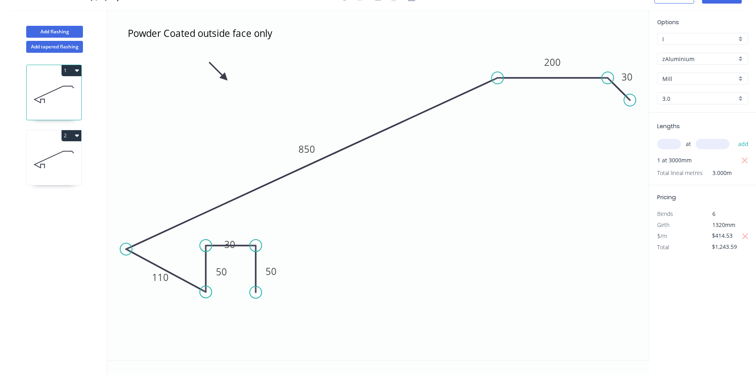
type input "$5,071.53"
drag, startPoint x: 243, startPoint y: 232, endPoint x: 243, endPoint y: 244, distance: 11.9
click at [243, 244] on rect at bounding box center [232, 235] width 26 height 16
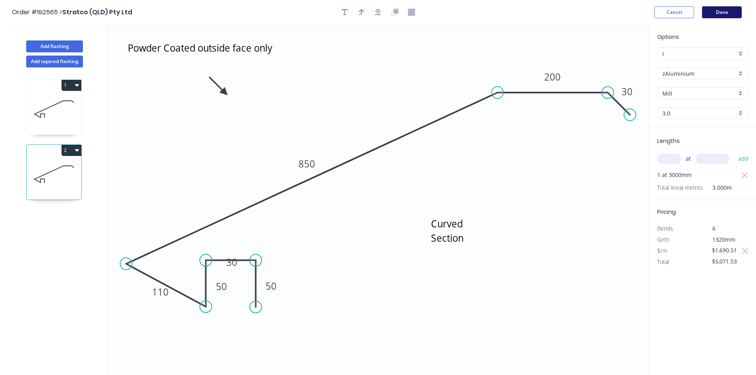
click at [728, 15] on button "Done" at bounding box center [722, 12] width 40 height 12
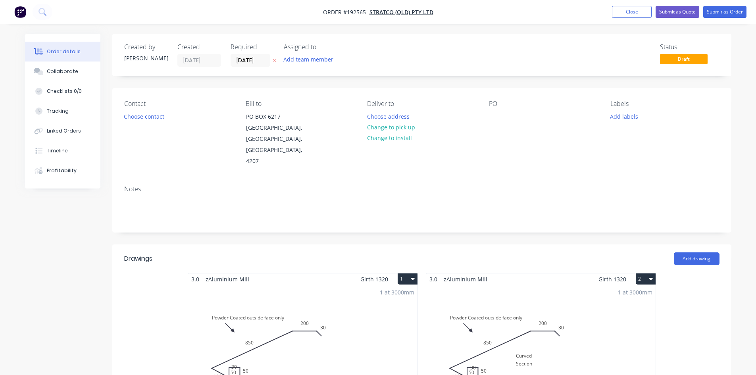
click at [324, 340] on div "1 at 3000mm Total lm $/M Total 3m $414.53 $1,243.59" at bounding box center [302, 345] width 229 height 121
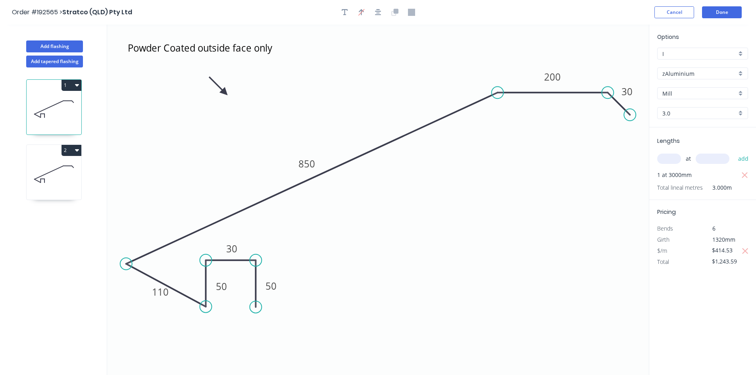
drag, startPoint x: 240, startPoint y: 252, endPoint x: 231, endPoint y: 237, distance: 18.4
click at [244, 241] on rect at bounding box center [232, 248] width 26 height 16
click at [38, 175] on icon at bounding box center [54, 174] width 55 height 51
type input "$1,690.51"
type input "$5,071.53"
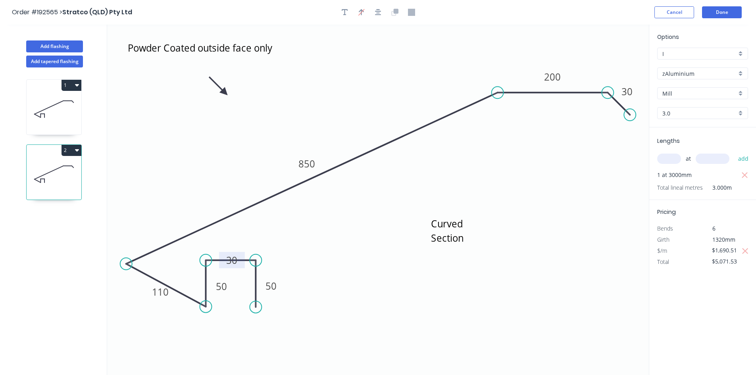
drag, startPoint x: 240, startPoint y: 254, endPoint x: 240, endPoint y: 246, distance: 8.7
click at [240, 252] on rect at bounding box center [232, 260] width 26 height 16
click at [722, 12] on button "Done" at bounding box center [722, 12] width 40 height 12
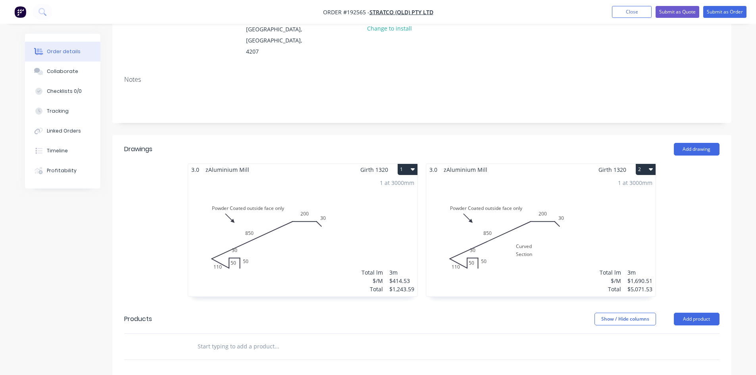
scroll to position [132, 0]
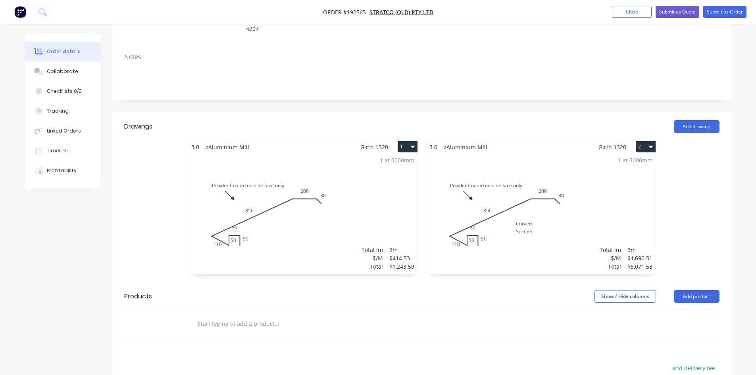
click at [384, 198] on div "1 at 3000mm Total lm $/M Total 3m $414.53 $1,243.59" at bounding box center [302, 213] width 229 height 121
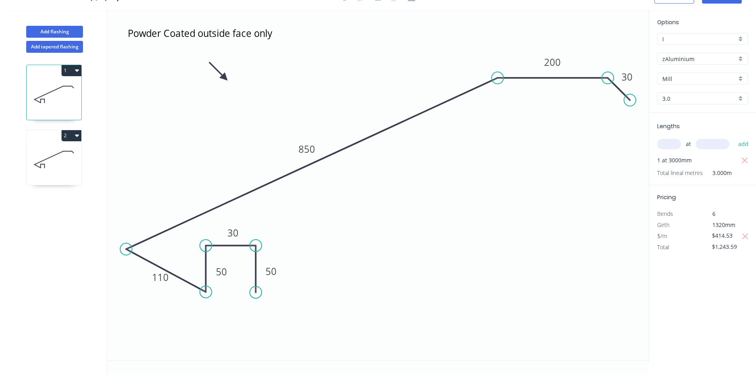
scroll to position [15, 0]
click at [242, 228] on g "30" at bounding box center [233, 233] width 26 height 16
drag, startPoint x: 244, startPoint y: 227, endPoint x: 265, endPoint y: 221, distance: 22.1
click at [265, 221] on rect at bounding box center [255, 226] width 26 height 16
click at [48, 166] on icon at bounding box center [54, 159] width 55 height 51
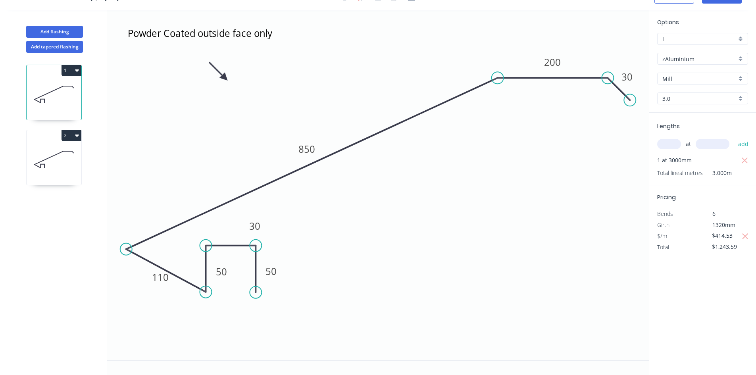
type input "$1,690.51"
type input "$5,071.53"
drag, startPoint x: 241, startPoint y: 236, endPoint x: 268, endPoint y: 225, distance: 29.0
click at [268, 225] on rect at bounding box center [261, 229] width 26 height 16
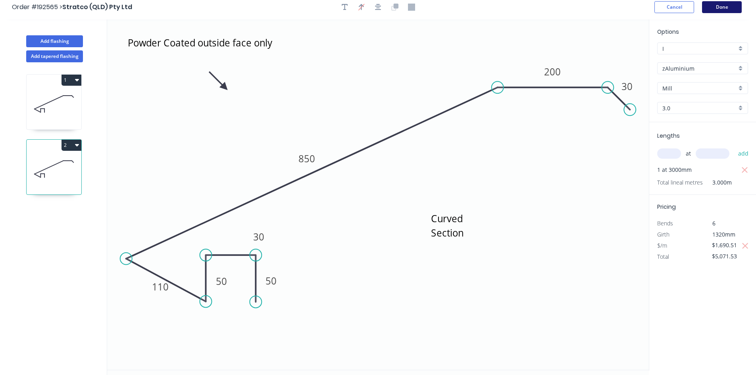
scroll to position [0, 0]
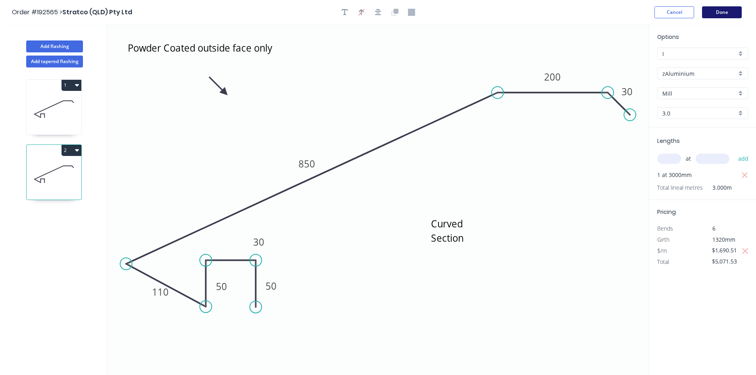
click at [721, 12] on button "Done" at bounding box center [722, 12] width 40 height 12
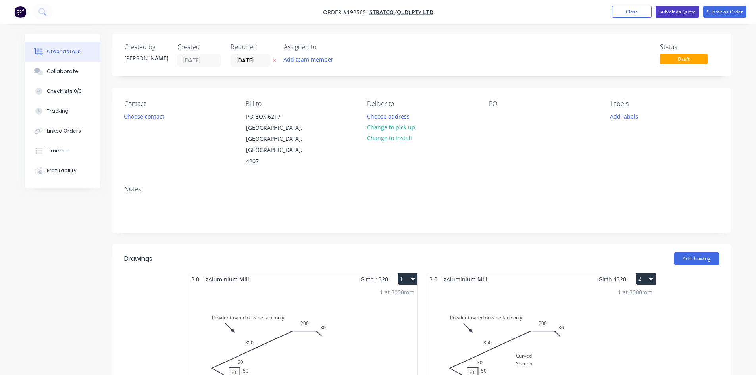
click at [669, 15] on button "Submit as Quote" at bounding box center [678, 12] width 44 height 12
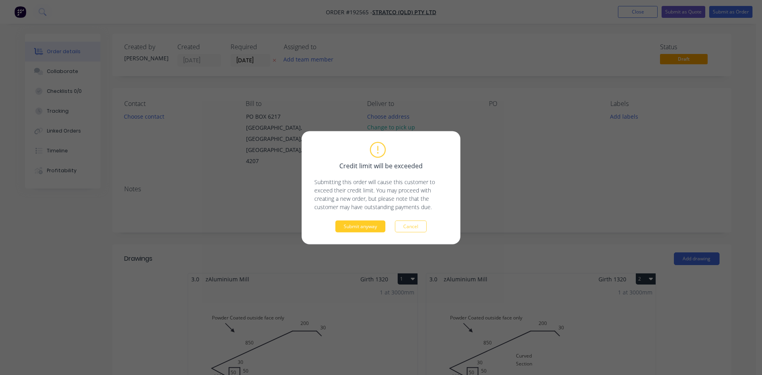
click at [372, 223] on button "Submit anyway" at bounding box center [360, 226] width 50 height 12
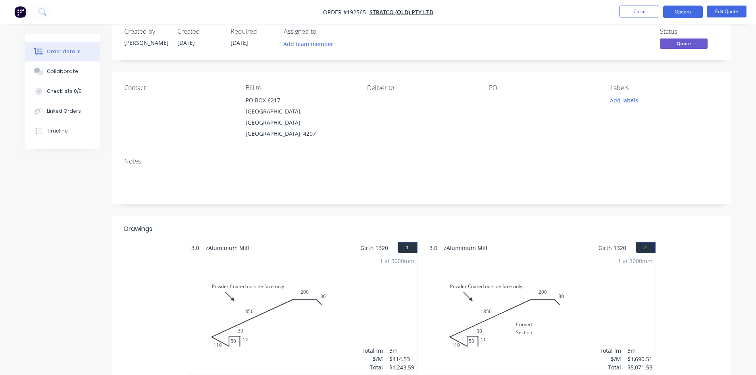
scroll to position [146, 0]
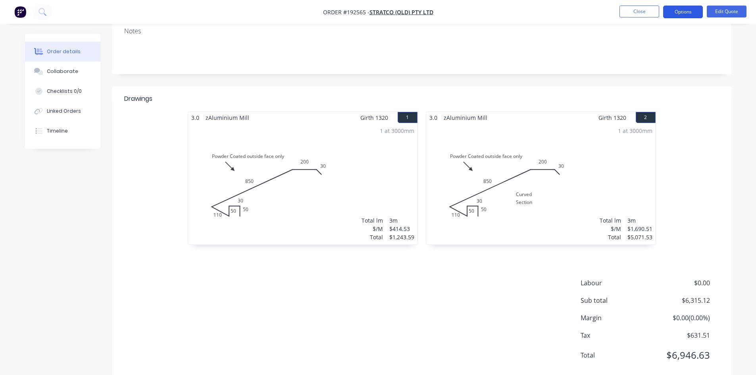
click at [680, 7] on button "Options" at bounding box center [683, 12] width 40 height 13
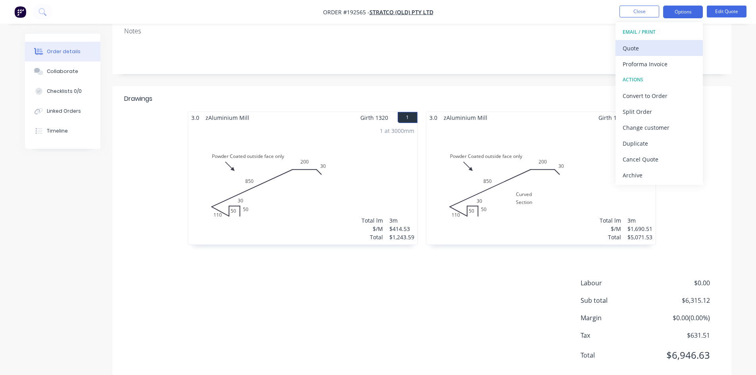
click at [645, 45] on div "Quote" at bounding box center [659, 48] width 73 height 12
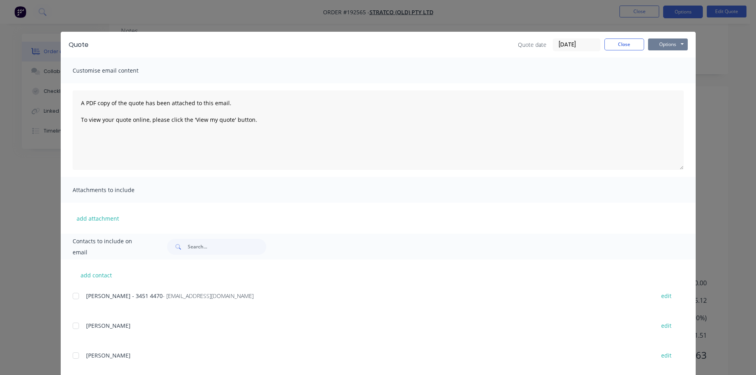
click at [658, 44] on button "Options" at bounding box center [668, 44] width 40 height 12
click at [677, 56] on button "Preview" at bounding box center [673, 58] width 51 height 13
drag, startPoint x: 13, startPoint y: 95, endPoint x: 33, endPoint y: 24, distance: 73.6
click at [13, 92] on div "Quote Quote date [DATE] Close Options Preview Print Email Customise email conte…" at bounding box center [378, 187] width 756 height 375
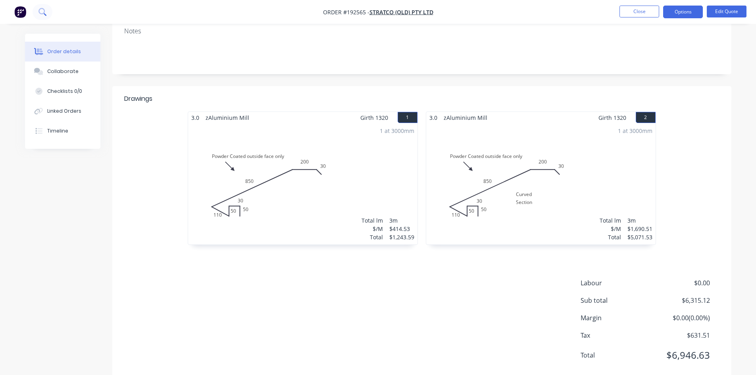
click at [38, 10] on icon at bounding box center [42, 12] width 8 height 8
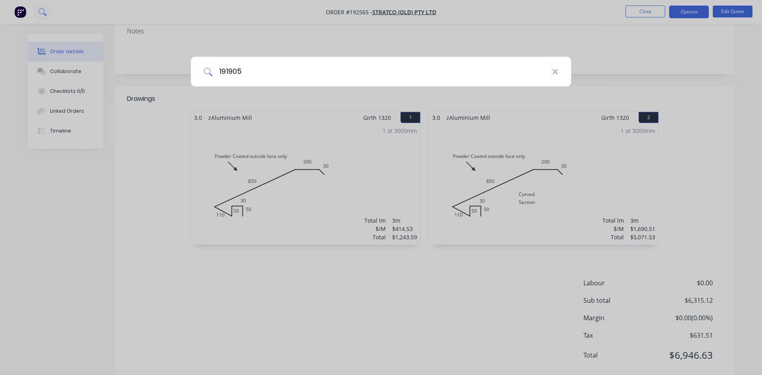
type input "191905"
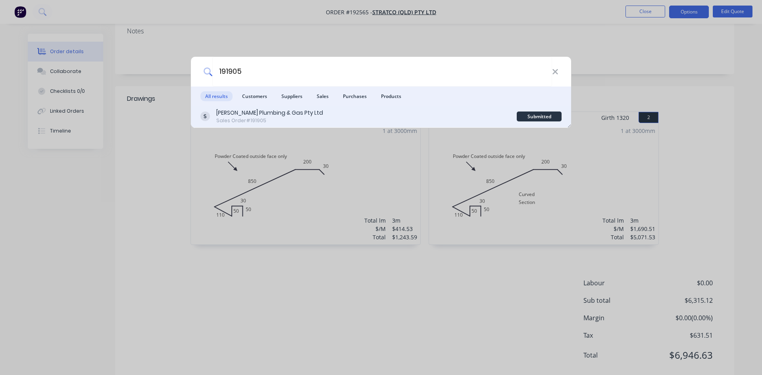
click at [359, 126] on div "[PERSON_NAME] Plumbing & Gas Pty Ltd Sales Order #191905 Submitted" at bounding box center [381, 117] width 380 height 22
click at [345, 114] on div "[PERSON_NAME] Plumbing & Gas Pty Ltd Sales Order #191905" at bounding box center [358, 116] width 316 height 15
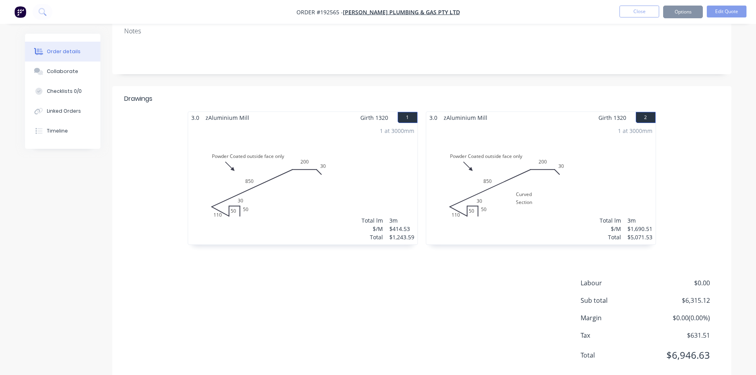
scroll to position [83, 0]
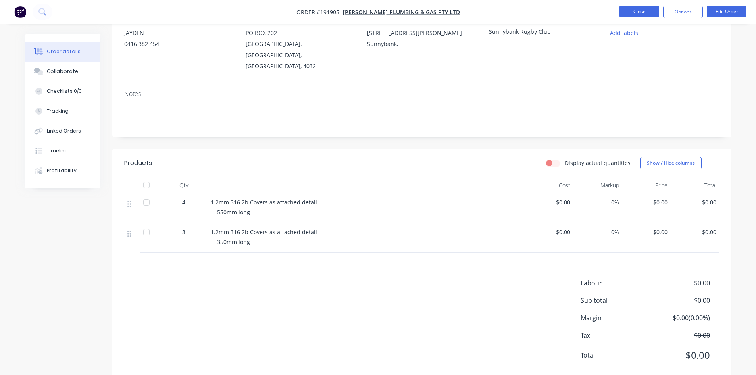
click at [639, 11] on button "Close" at bounding box center [639, 12] width 40 height 12
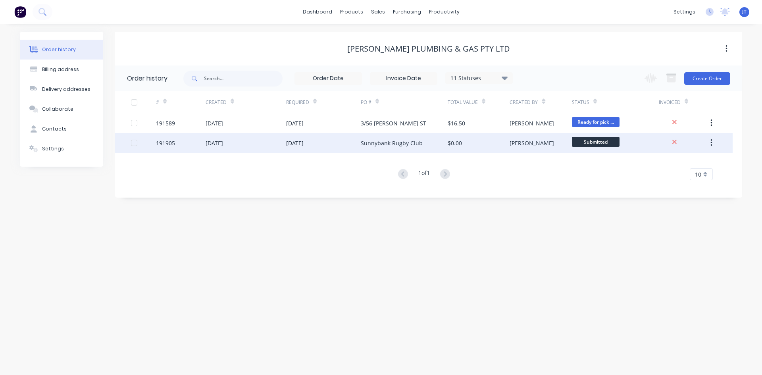
click at [464, 148] on div "$0.00" at bounding box center [479, 143] width 62 height 20
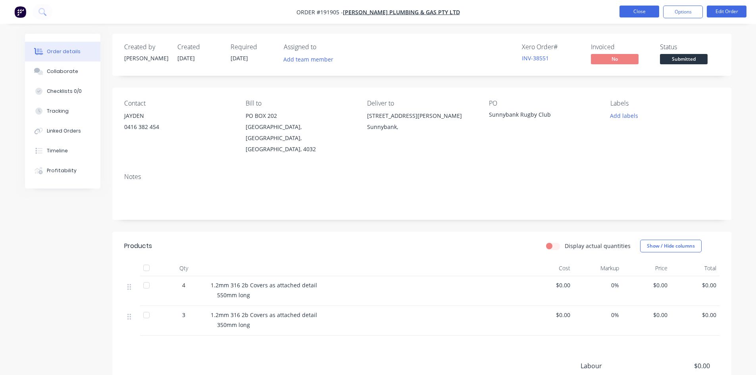
click at [632, 13] on button "Close" at bounding box center [639, 12] width 40 height 12
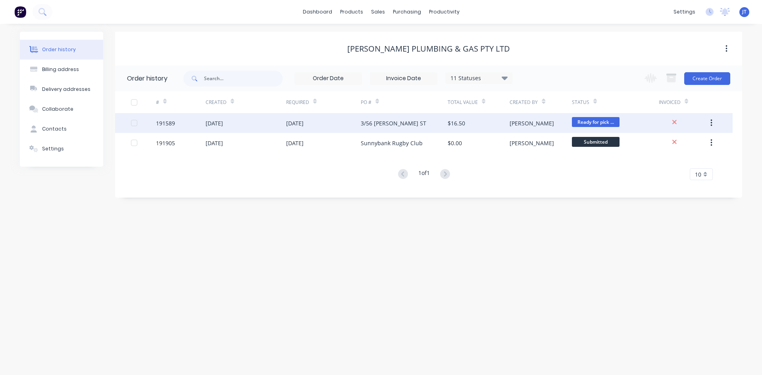
click at [521, 125] on div "[PERSON_NAME]" at bounding box center [531, 123] width 44 height 8
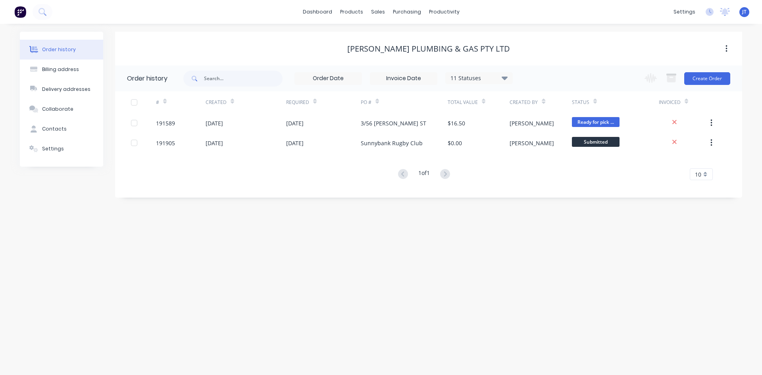
click at [483, 63] on div "[PERSON_NAME] Plumbing & Gas Pty Ltd" at bounding box center [428, 49] width 627 height 34
click at [486, 85] on div "11 Statuses Invoice Status Invoiced Not Invoiced Partial Order Status All Archi…" at bounding box center [403, 78] width 218 height 13
click at [493, 73] on div "11 Statuses Invoice Status Invoiced Not Invoiced Partial Order Status All Archi…" at bounding box center [478, 78] width 67 height 12
click at [495, 75] on div "11 Statuses" at bounding box center [479, 78] width 67 height 9
click at [544, 169] on label at bounding box center [544, 169] width 0 height 0
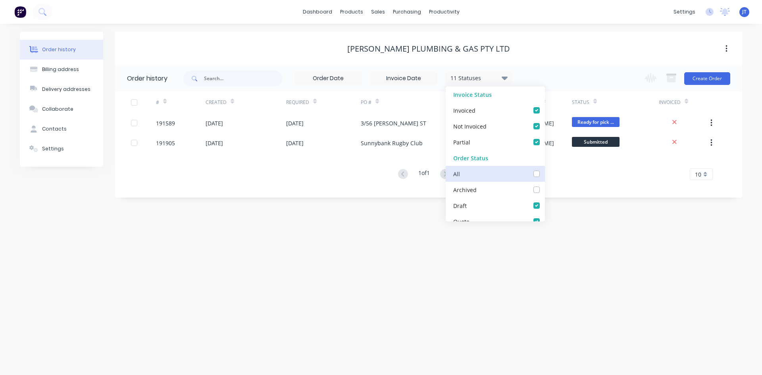
click at [544, 175] on input "checkbox" at bounding box center [547, 173] width 6 height 8
checkbox input "true"
click at [569, 196] on div "Order history 12 Statuses Invoice Status Invoiced Not Invoiced Partial Order St…" at bounding box center [428, 131] width 627 height 132
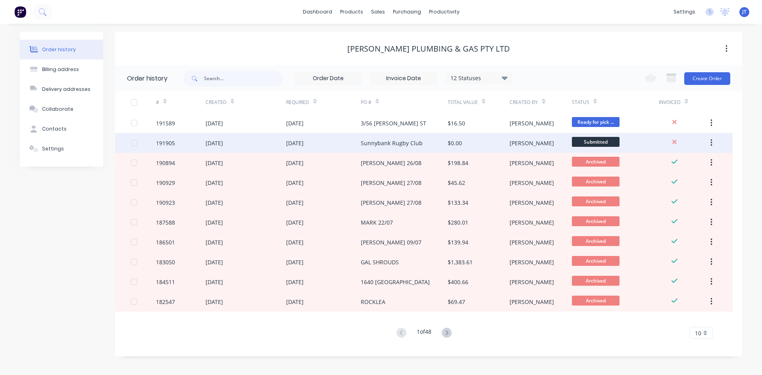
click at [465, 148] on div "$0.00" at bounding box center [479, 143] width 62 height 20
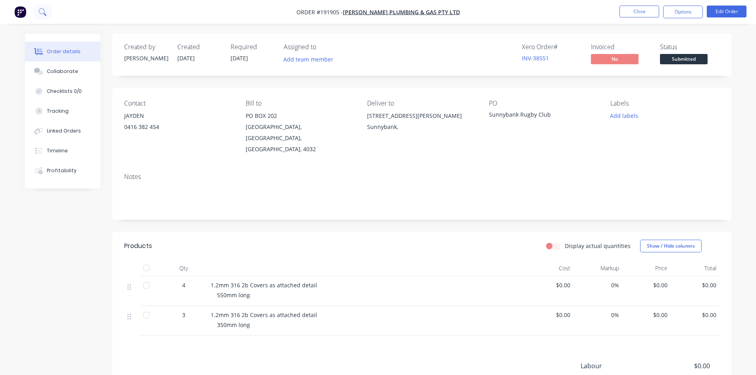
click at [40, 11] on icon at bounding box center [42, 12] width 8 height 8
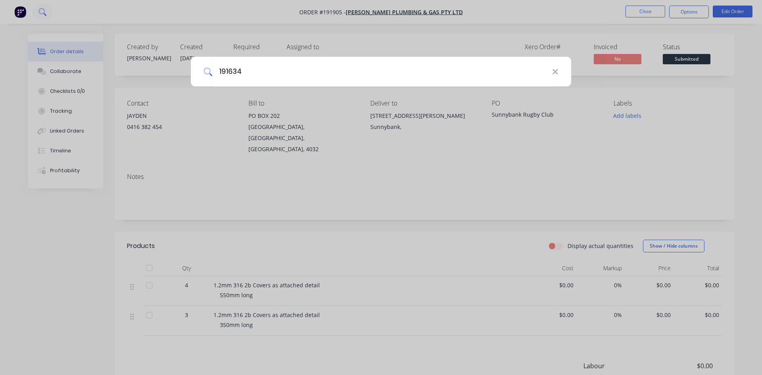
type input "191634"
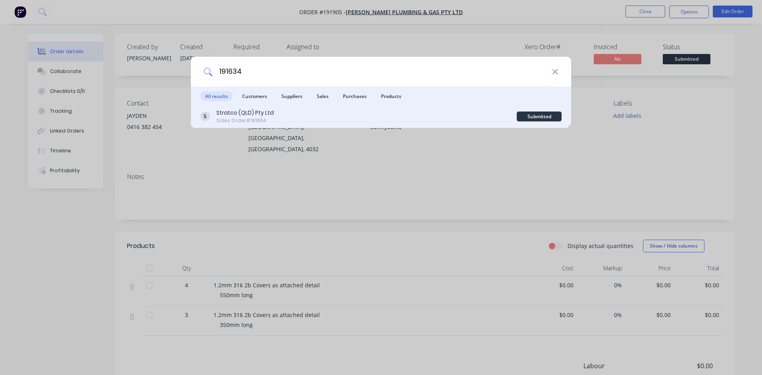
click at [427, 119] on div "Stratco (QLD) Pty Ltd Sales Order #191634" at bounding box center [358, 116] width 316 height 15
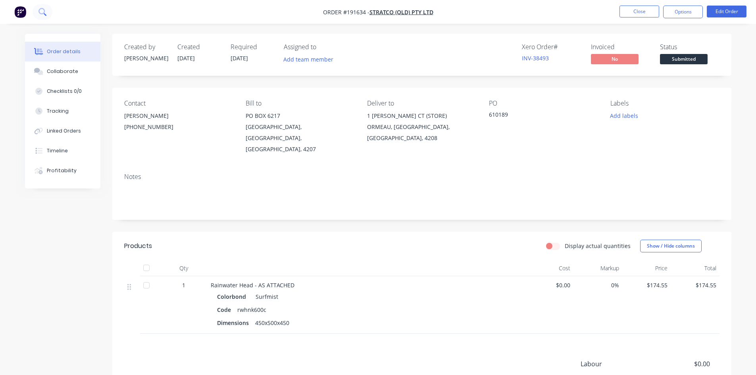
click at [49, 13] on button at bounding box center [43, 12] width 20 height 16
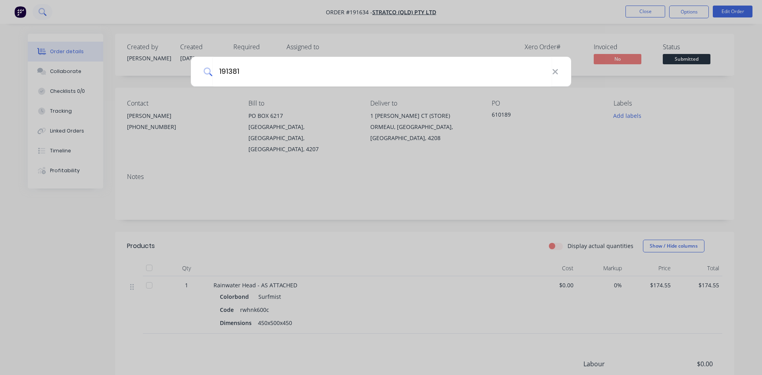
type input "191381"
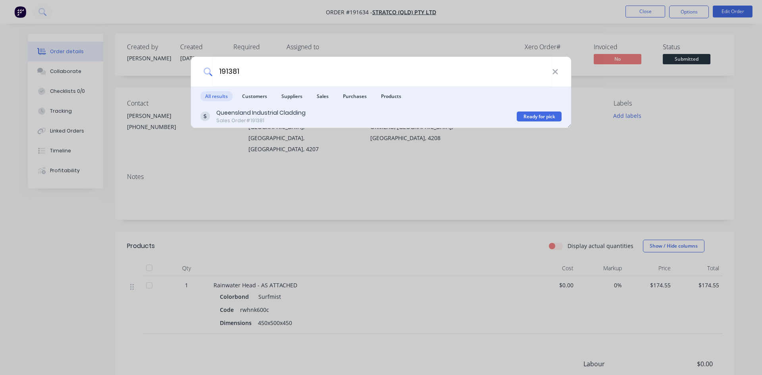
click at [285, 115] on div "Queensland Industrial Cladding" at bounding box center [260, 113] width 89 height 8
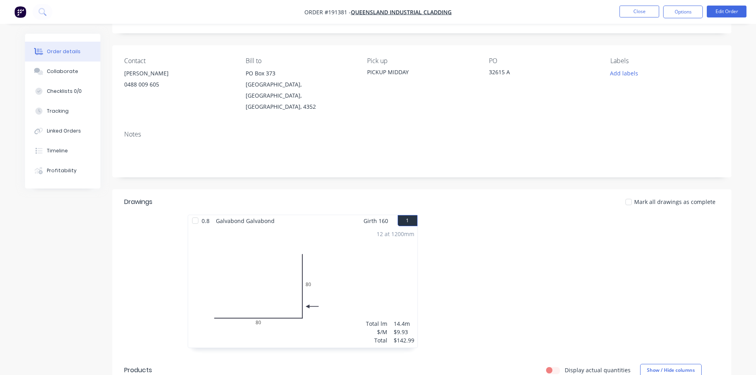
scroll to position [248, 0]
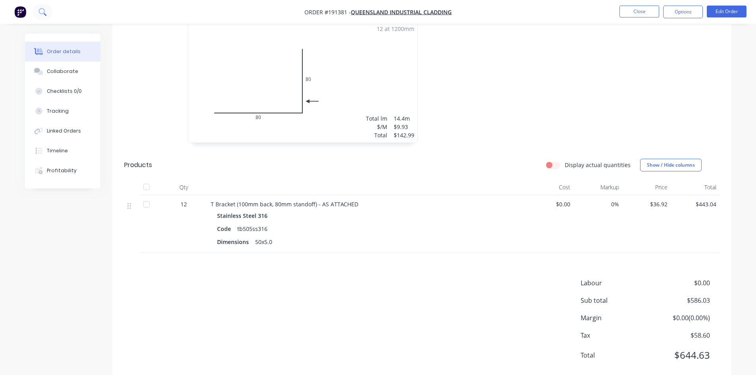
click at [41, 10] on icon at bounding box center [42, 12] width 8 height 8
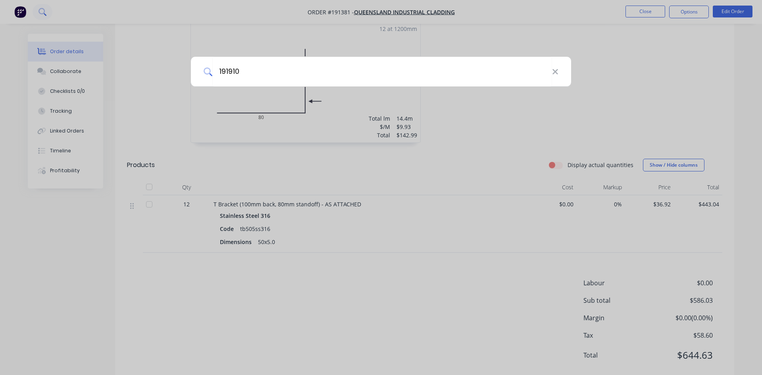
type input "191910"
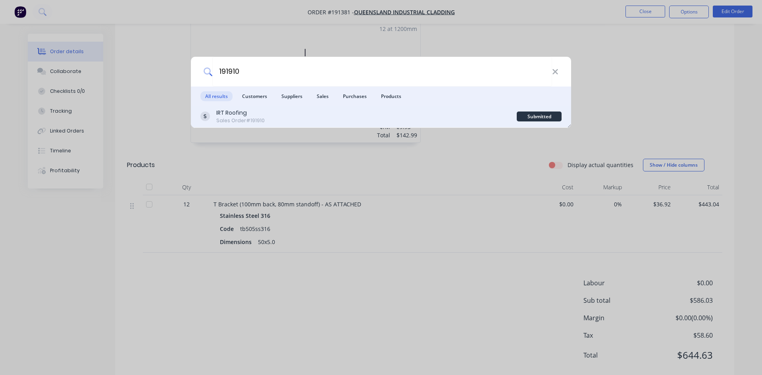
click at [294, 121] on div "IRT Roofing Sales Order #191910" at bounding box center [358, 116] width 316 height 15
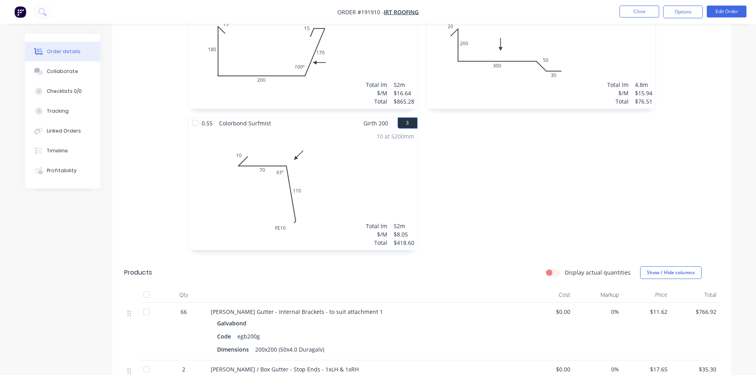
scroll to position [285, 0]
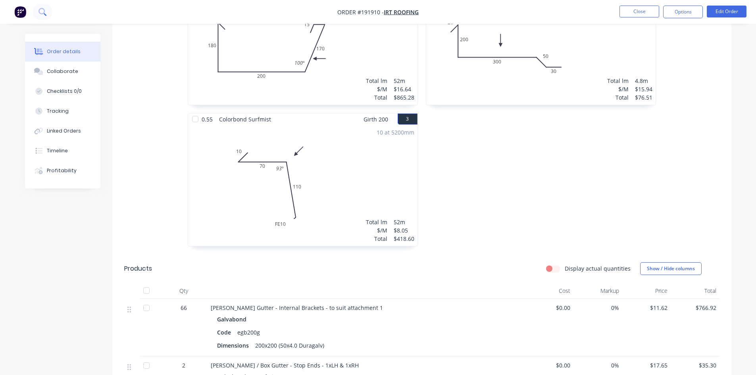
click at [43, 12] on icon at bounding box center [42, 12] width 8 height 8
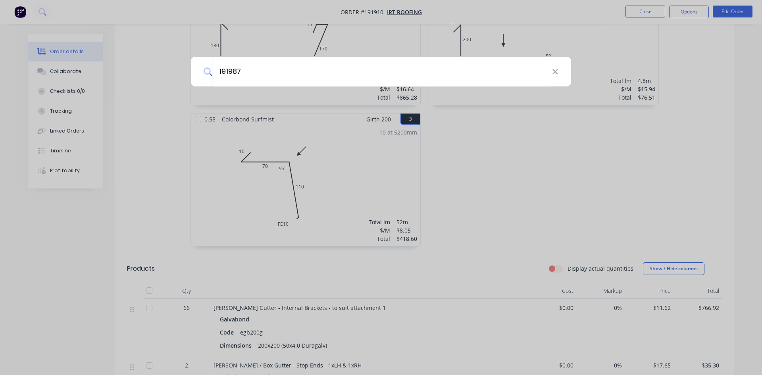
type input "191987"
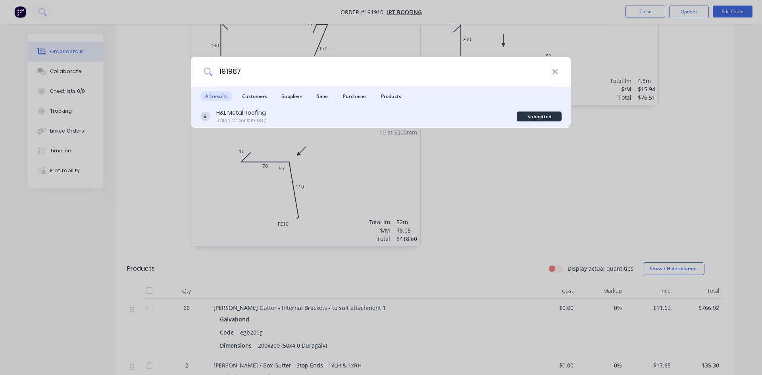
click at [267, 113] on div "H&L Metal Roofing Sales Order #191987" at bounding box center [358, 116] width 316 height 15
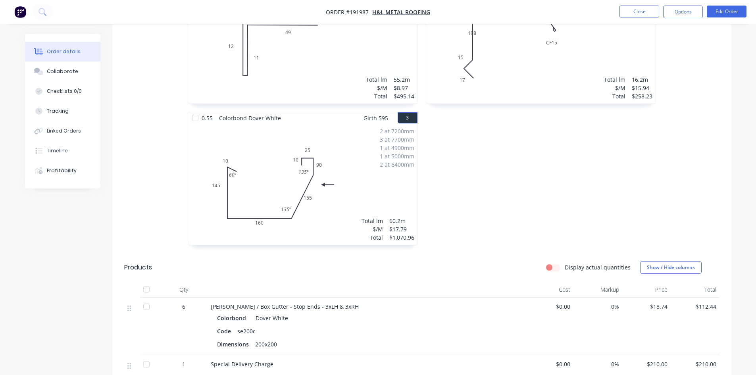
scroll to position [430, 0]
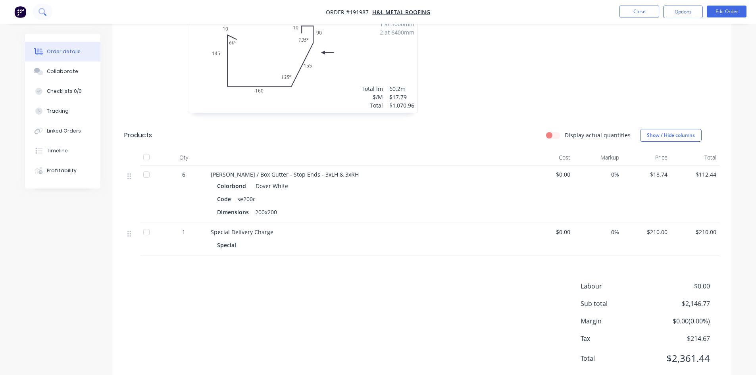
click at [42, 10] on icon at bounding box center [42, 12] width 8 height 8
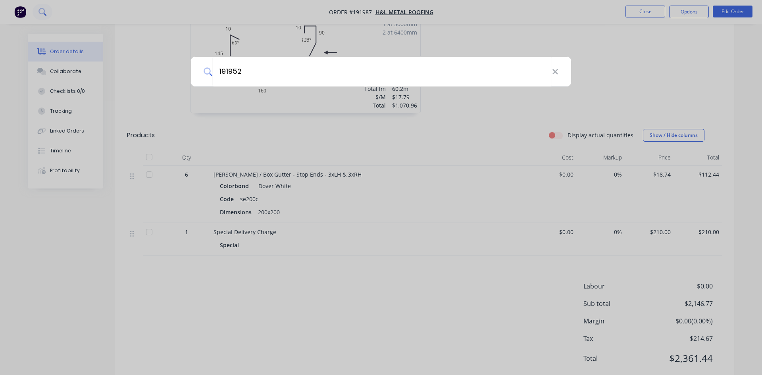
type input "191952"
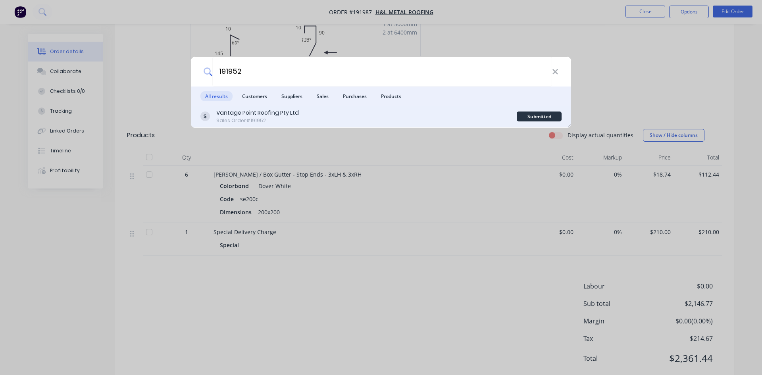
click at [253, 119] on div "Sales Order #191952" at bounding box center [257, 120] width 83 height 7
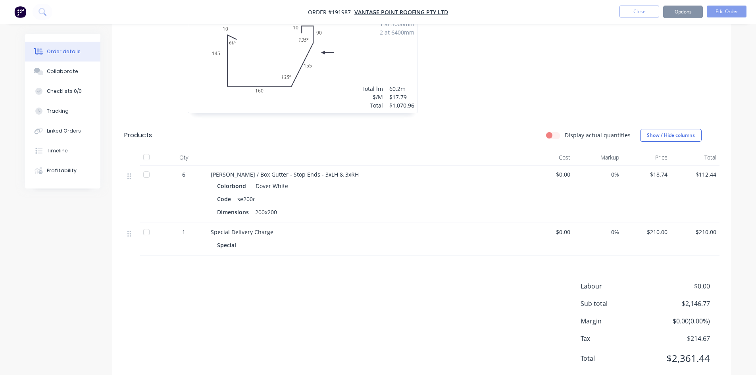
scroll to position [114, 0]
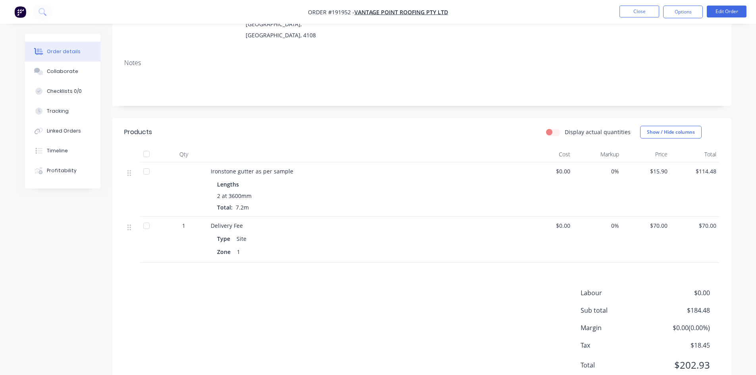
click at [720, 18] on nav "Order #191952 - Vantage Point Roofing Pty Ltd Close Options Edit Order" at bounding box center [378, 12] width 756 height 24
click at [720, 17] on button "Edit Order" at bounding box center [727, 12] width 40 height 12
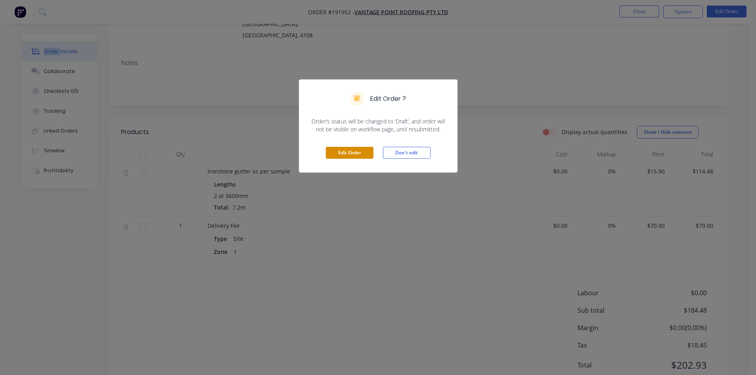
click at [354, 153] on button "Edit Order" at bounding box center [350, 153] width 48 height 12
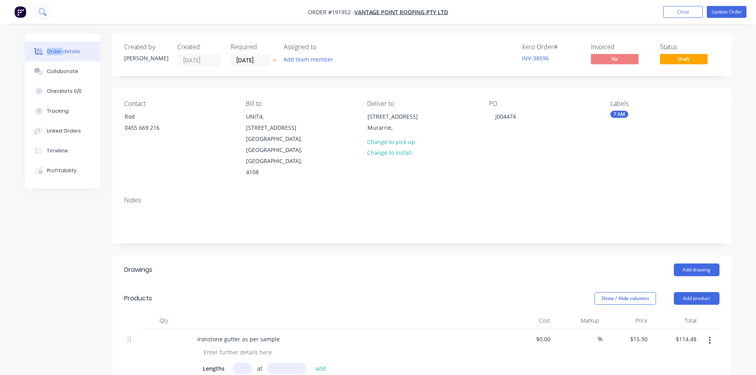
click at [43, 6] on button at bounding box center [43, 12] width 20 height 16
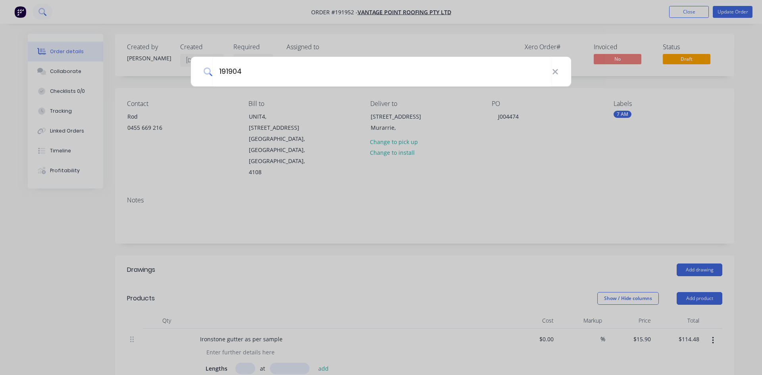
type input "191904"
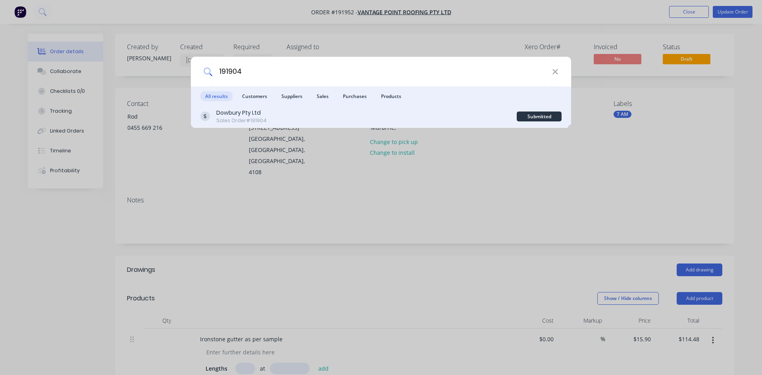
click at [247, 113] on div "Dowbury Pty Ltd" at bounding box center [241, 113] width 50 height 8
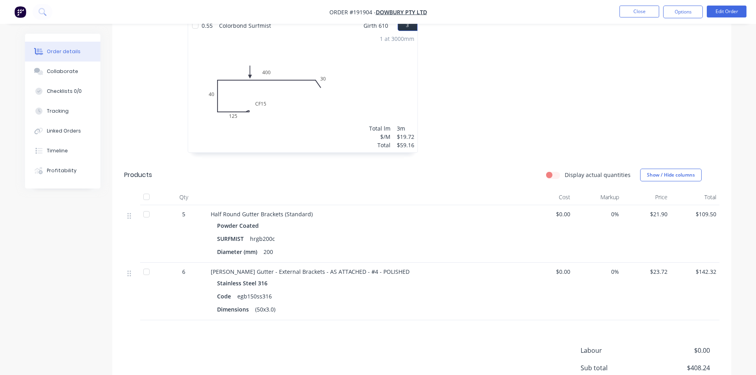
scroll to position [397, 0]
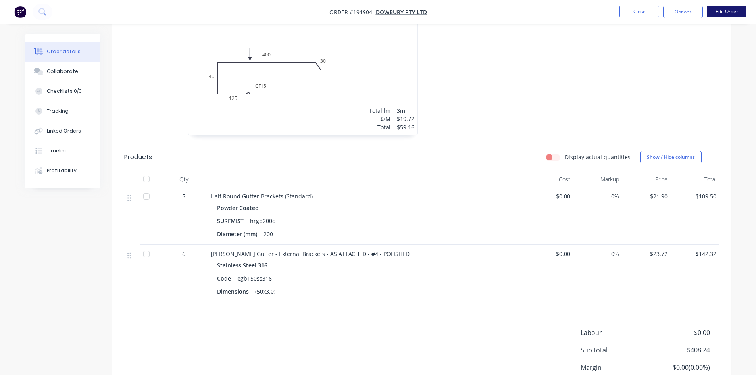
click at [724, 9] on button "Edit Order" at bounding box center [727, 12] width 40 height 12
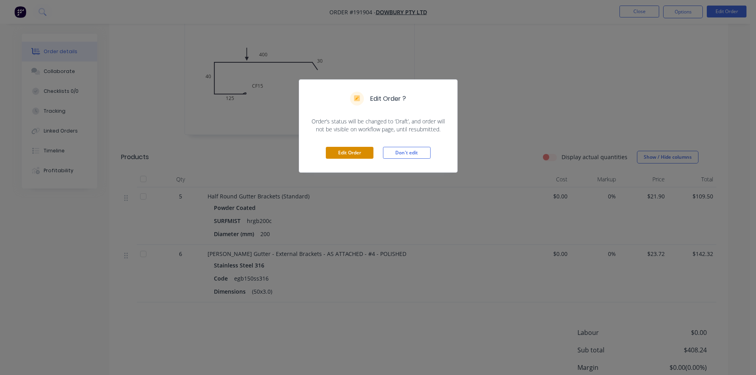
click at [354, 148] on button "Edit Order" at bounding box center [350, 153] width 48 height 12
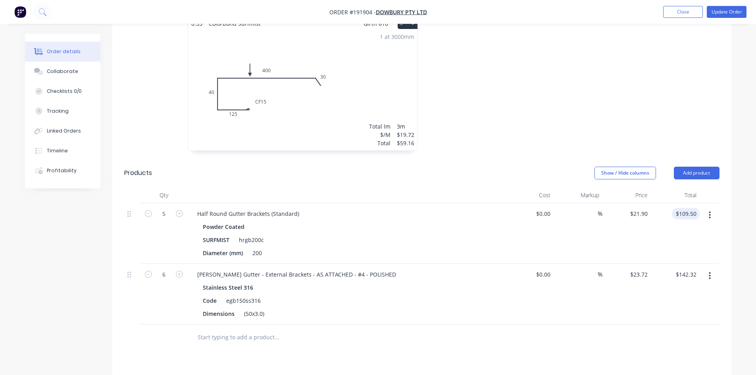
scroll to position [563, 0]
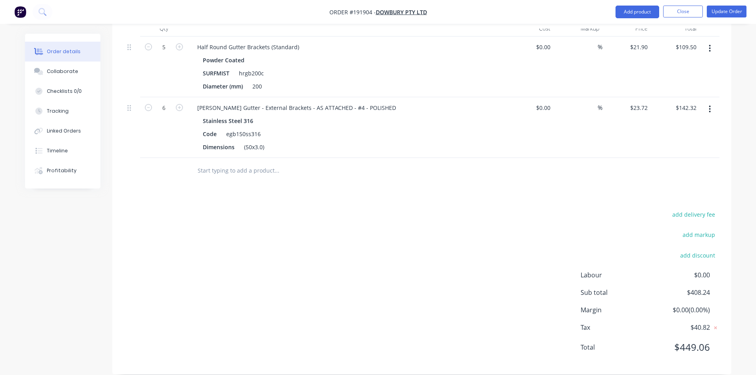
click at [714, 102] on button "button" at bounding box center [709, 109] width 19 height 14
click at [696, 124] on div "Edit" at bounding box center [681, 130] width 61 height 12
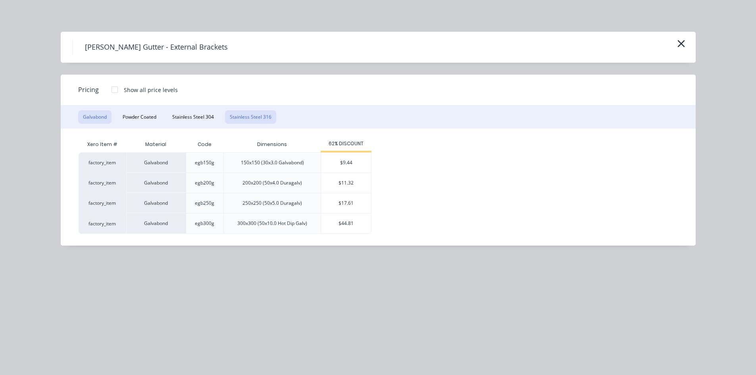
click at [261, 116] on button "Stainless Steel 316" at bounding box center [250, 116] width 51 height 13
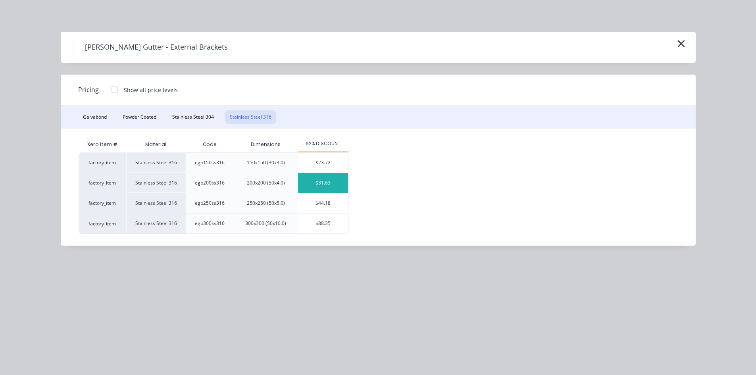
click at [332, 188] on div "$31.63" at bounding box center [323, 183] width 50 height 20
type input "$31.63"
type input "$189.78"
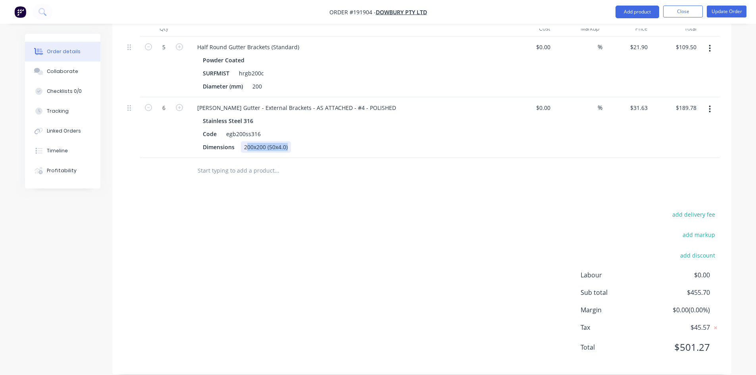
drag, startPoint x: 246, startPoint y: 135, endPoint x: 583, endPoint y: 170, distance: 339.1
click at [562, 169] on div "Qty Cost Markup Price Total 5 Half Round Gutter Brackets (Standard) Powder Coat…" at bounding box center [421, 102] width 619 height 163
click at [575, 177] on div "Drawings Add drawing 0.55 Colorbond Surfmist Girth 580 1 0 CF 15 155 40 340 30 …" at bounding box center [421, 27] width 619 height 693
click at [721, 13] on button "Update Order" at bounding box center [727, 12] width 40 height 12
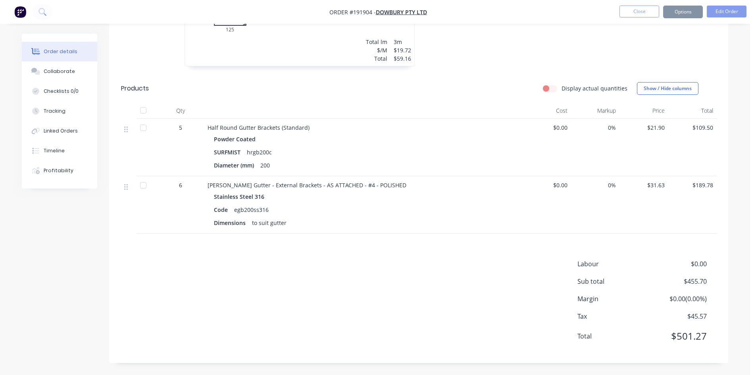
scroll to position [0, 0]
